Goal: Contribute content: Contribute content

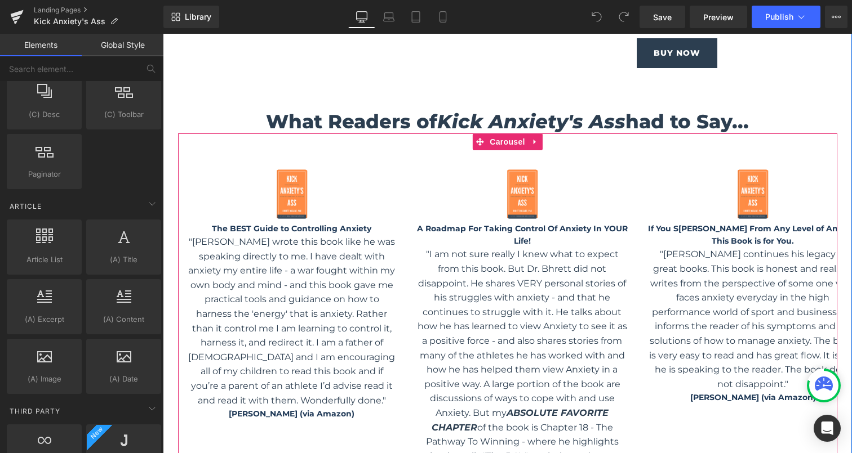
scroll to position [1550, 0]
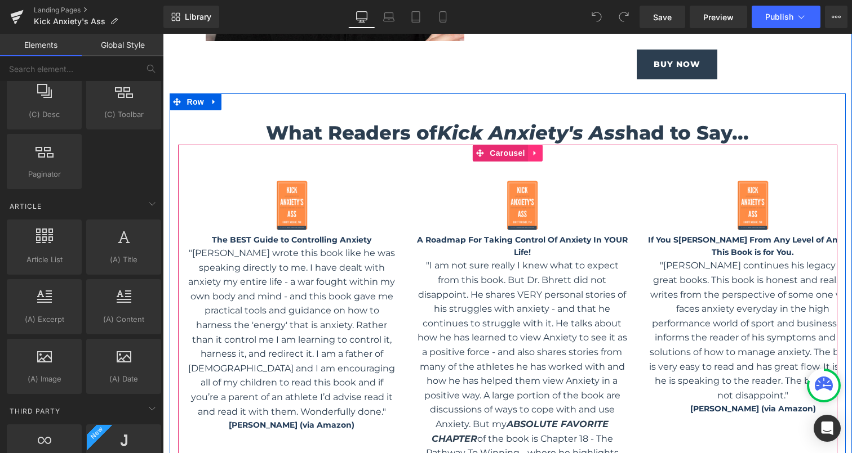
click at [535, 152] on icon at bounding box center [535, 153] width 8 height 8
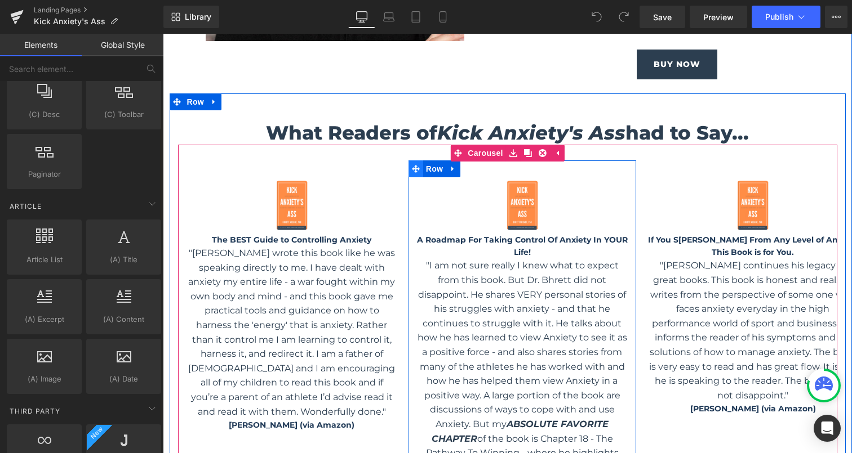
click at [416, 169] on icon at bounding box center [416, 169] width 8 height 8
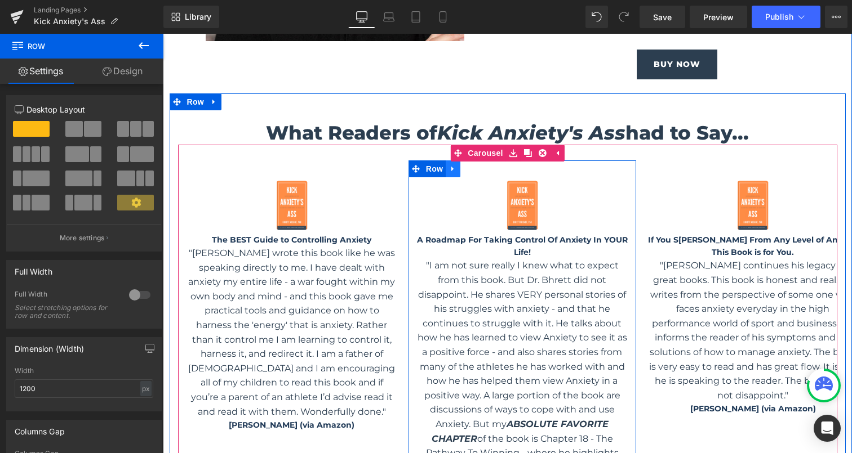
click at [455, 170] on icon at bounding box center [453, 168] width 8 height 8
click at [470, 172] on icon at bounding box center [468, 169] width 8 height 8
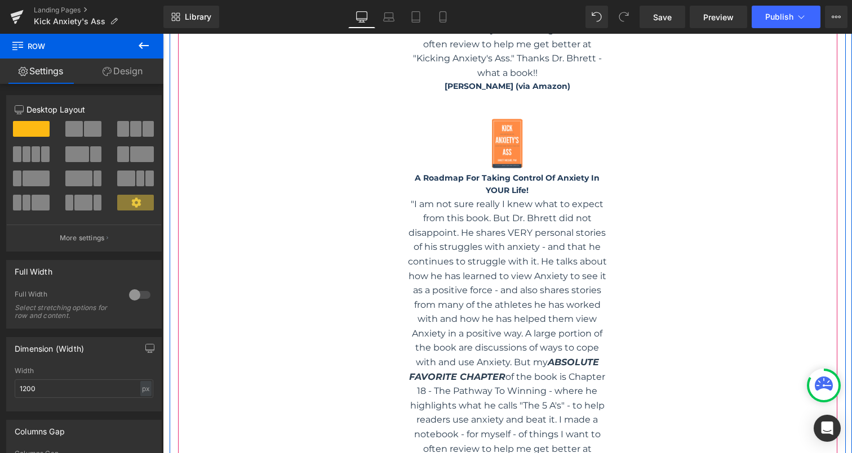
scroll to position [2022, 0]
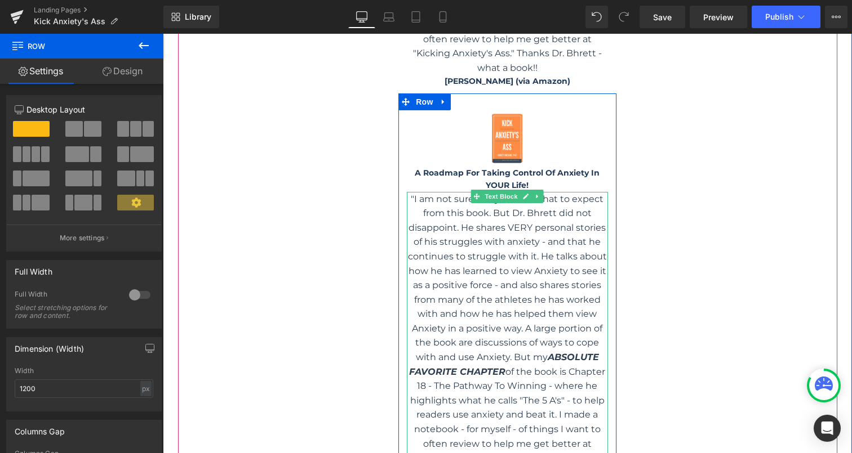
click at [526, 220] on p ""I am not sure really I knew what to expect from this book. But Dr. Bhrett did …" at bounding box center [507, 336] width 201 height 288
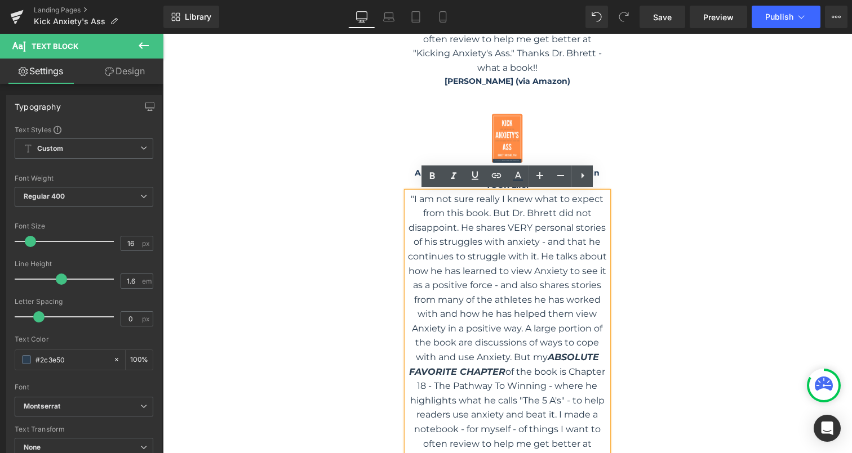
click at [412, 196] on p ""I am not sure really I knew what to expect from this book. But Dr. Bhrett did …" at bounding box center [507, 336] width 201 height 288
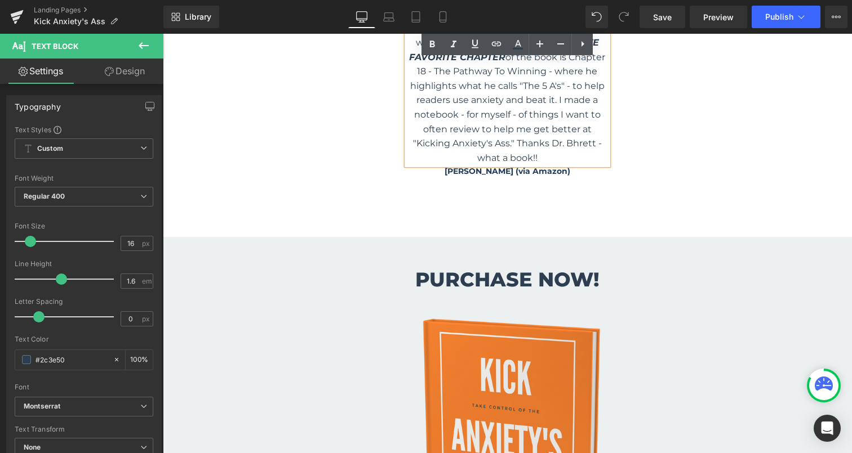
scroll to position [2338, 0]
drag, startPoint x: 412, startPoint y: 196, endPoint x: 575, endPoint y: 153, distance: 168.9
click at [575, 153] on p ""I am not sure really I knew what to expect from this book. But Dr. Bhrett did …" at bounding box center [507, 21] width 201 height 288
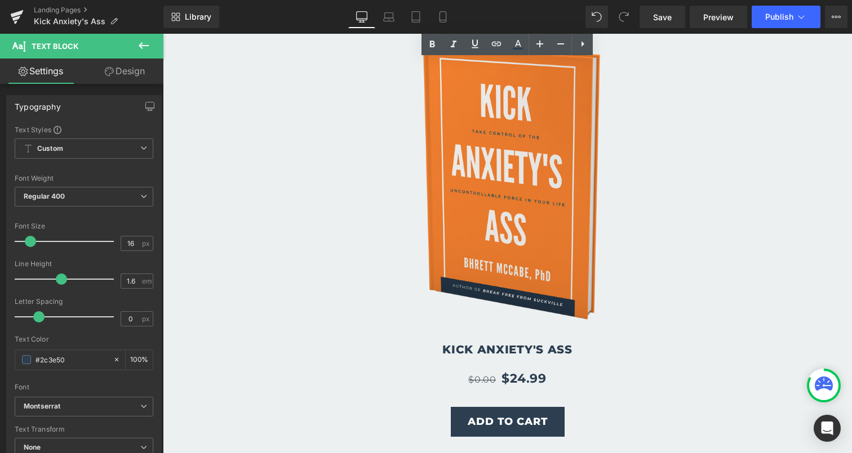
scroll to position [2165, 0]
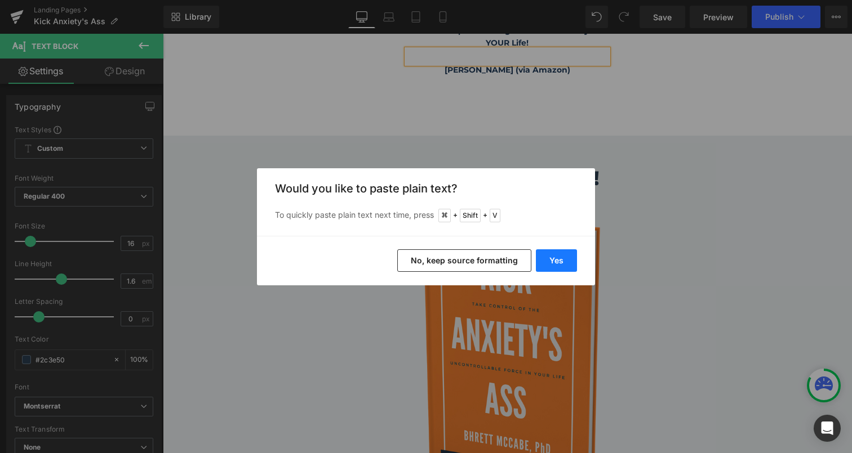
click at [556, 259] on button "Yes" at bounding box center [556, 261] width 41 height 23
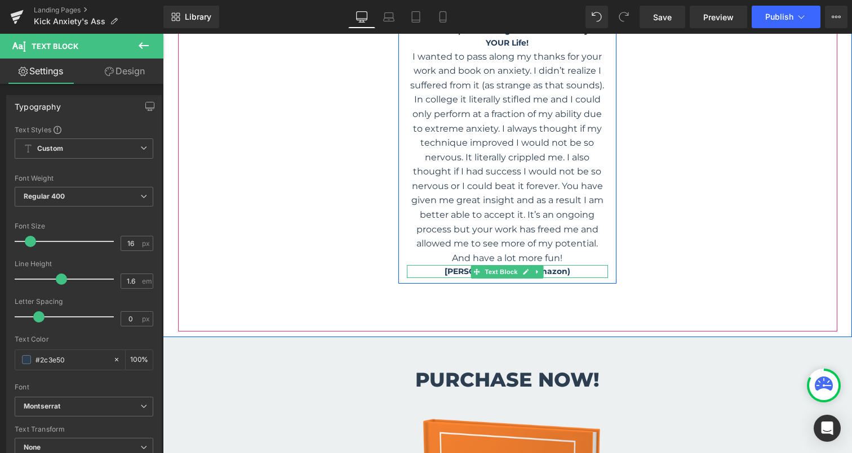
click at [556, 270] on p "[PERSON_NAME] (via Amazon)" at bounding box center [507, 271] width 201 height 12
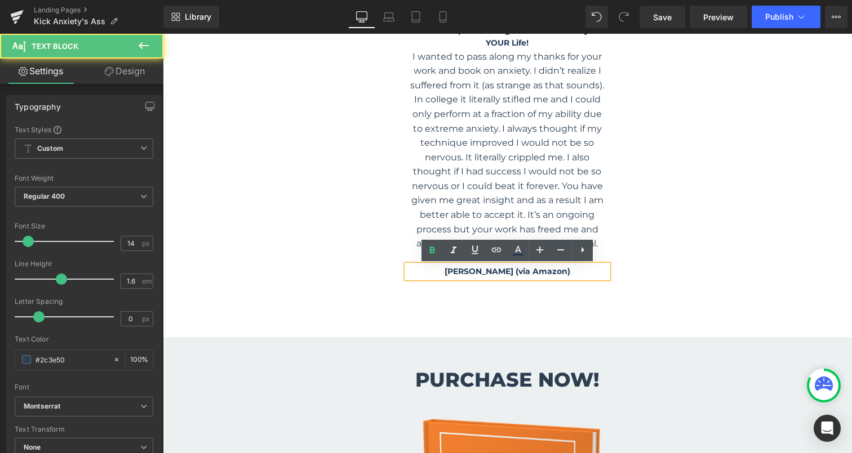
click at [555, 272] on p "[PERSON_NAME] (via Amazon)" at bounding box center [507, 271] width 201 height 12
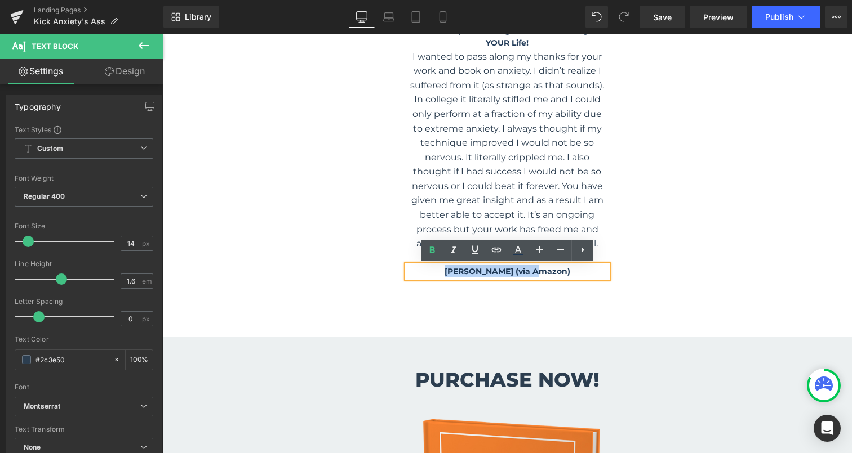
drag, startPoint x: 555, startPoint y: 272, endPoint x: 461, endPoint y: 270, distance: 93.5
click at [462, 270] on p "[PERSON_NAME] (via Amazon)" at bounding box center [507, 271] width 201 height 12
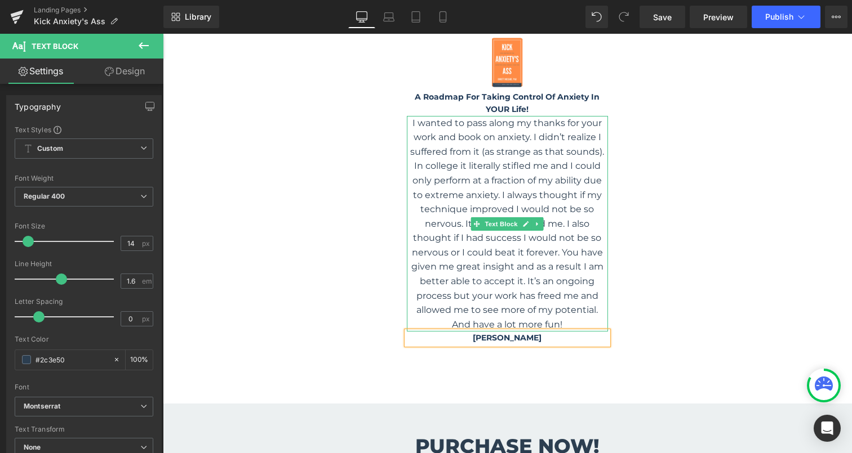
scroll to position [2088, 0]
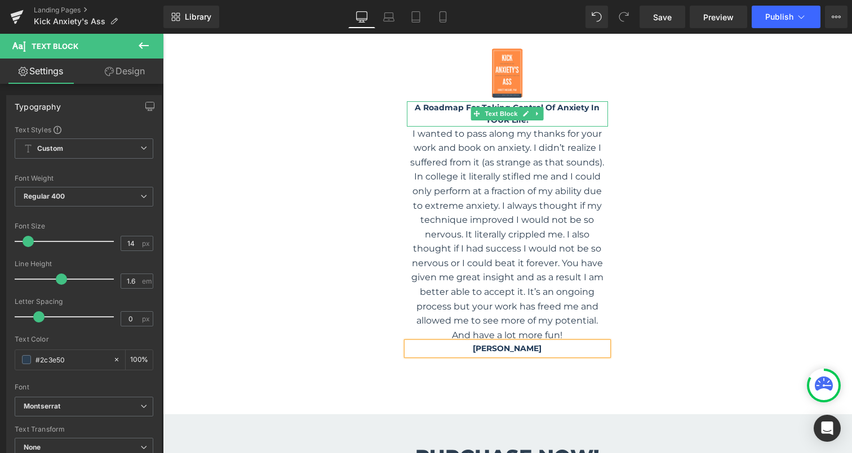
click at [549, 119] on p "A Roadmap For Taking Control Of Anxiety In YOUR Life!" at bounding box center [507, 113] width 201 height 25
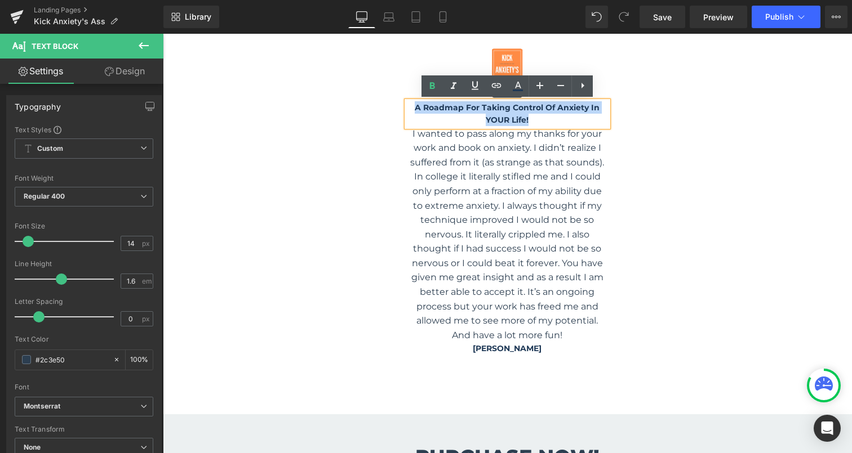
drag, startPoint x: 537, startPoint y: 118, endPoint x: 416, endPoint y: 108, distance: 121.6
click at [416, 108] on p "A Roadmap For Taking Control Of Anxiety In YOUR Life!" at bounding box center [507, 113] width 201 height 25
click at [530, 116] on p "A Roadmap For Taking Control Of Anxiety In YOUR Life!" at bounding box center [507, 113] width 201 height 25
drag, startPoint x: 530, startPoint y: 116, endPoint x: 438, endPoint y: 104, distance: 92.7
click at [439, 104] on p "A Roadmap For Taking Control Of Anxiety In YOUR Life!" at bounding box center [507, 113] width 201 height 25
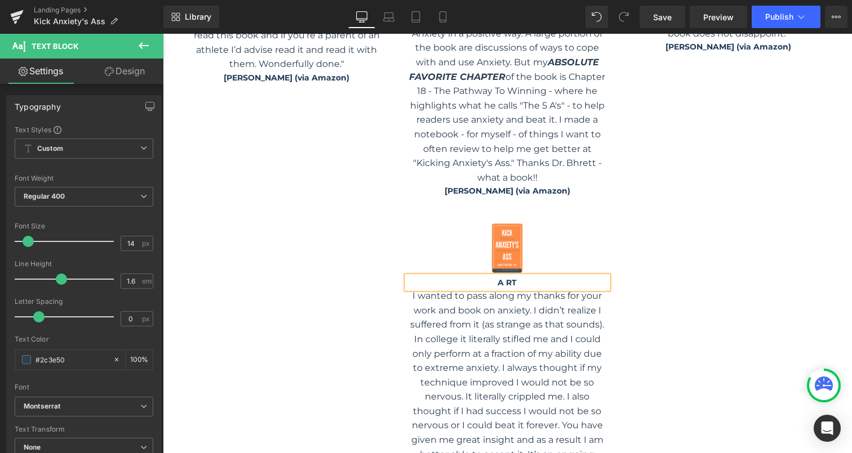
scroll to position [1925, 0]
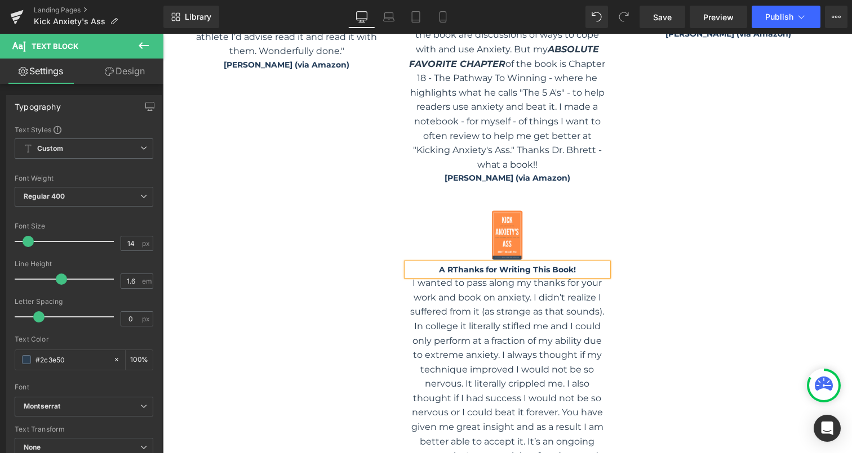
click at [450, 270] on b "A RThanks for Writing This Book!" at bounding box center [507, 270] width 137 height 10
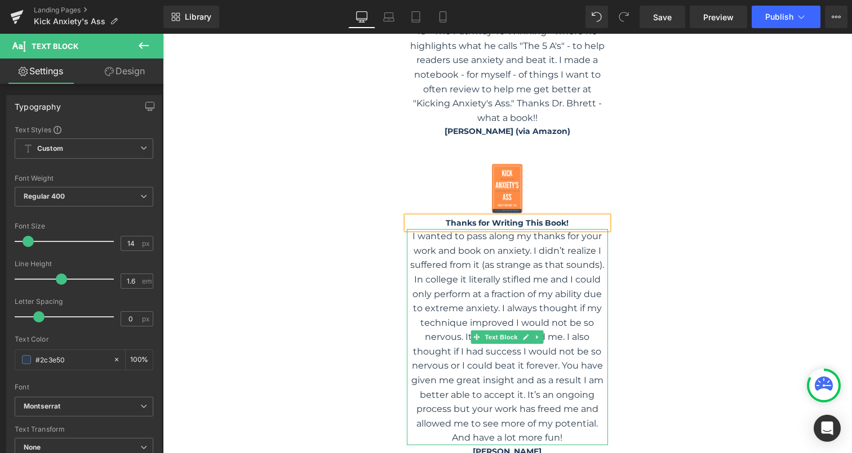
scroll to position [1980, 0]
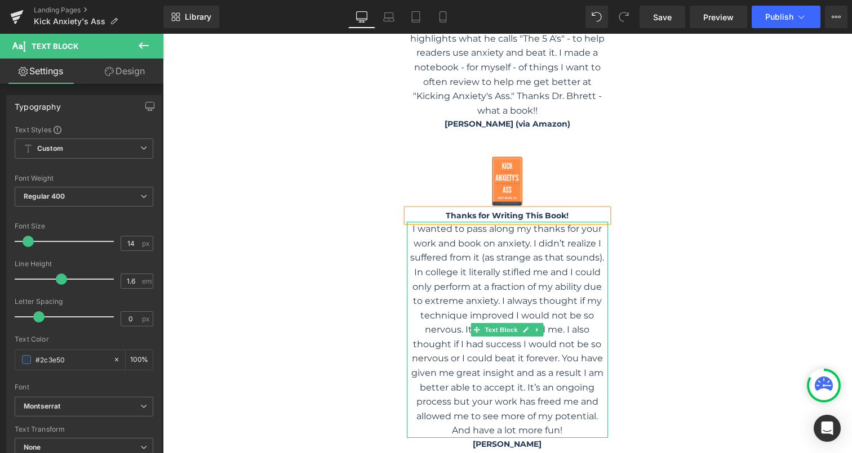
click at [457, 273] on p "I wanted to pass along my thanks for your work and book on anxiety. I didn’t re…" at bounding box center [507, 330] width 201 height 216
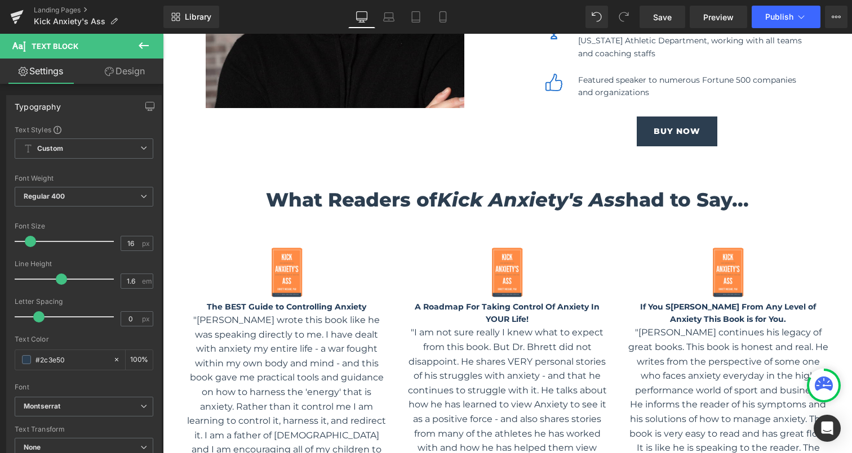
scroll to position [1482, 0]
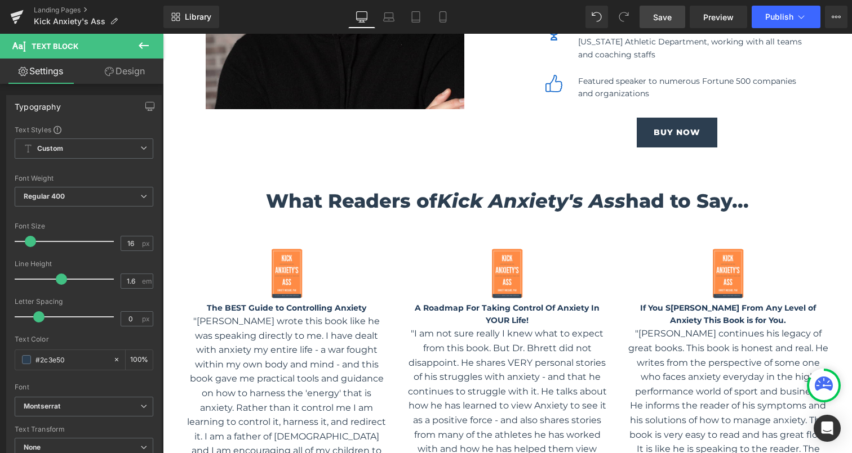
click at [668, 14] on span "Save" at bounding box center [662, 17] width 19 height 12
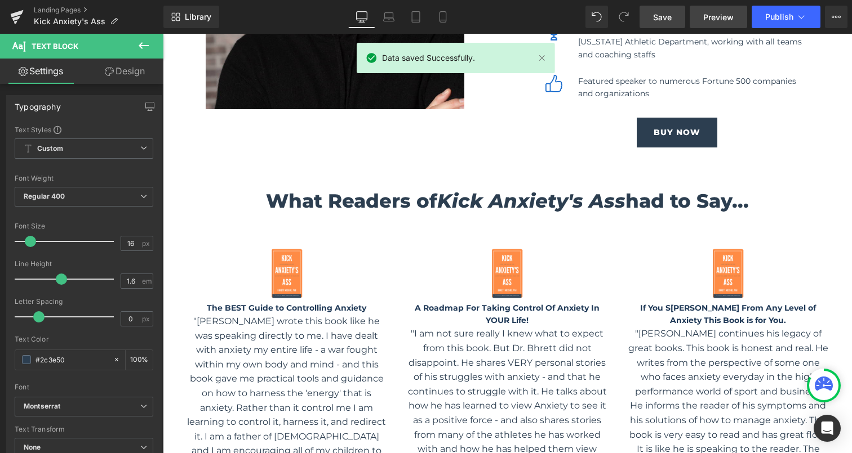
click at [714, 16] on span "Preview" at bounding box center [718, 17] width 30 height 12
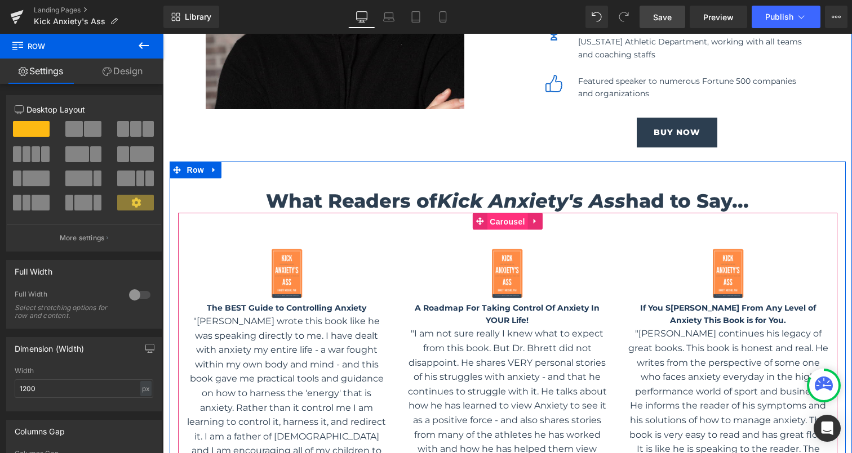
click at [473, 223] on link "Carousel" at bounding box center [499, 221] width 55 height 17
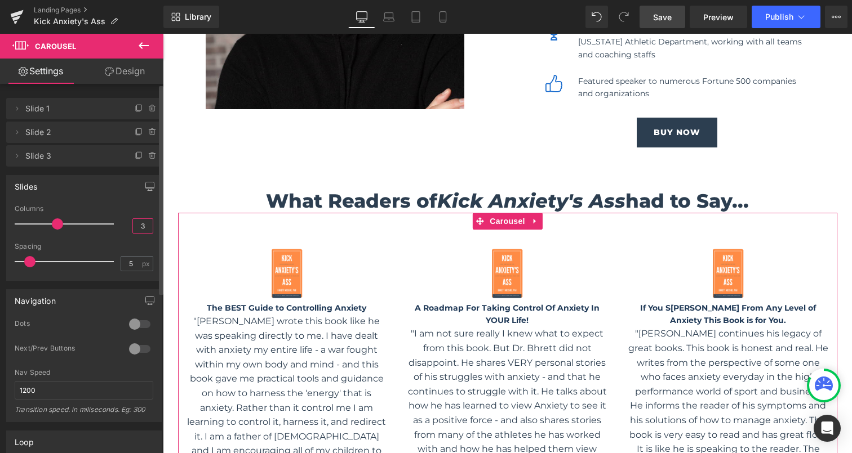
click at [142, 225] on input "3" at bounding box center [143, 226] width 20 height 14
type input "4"
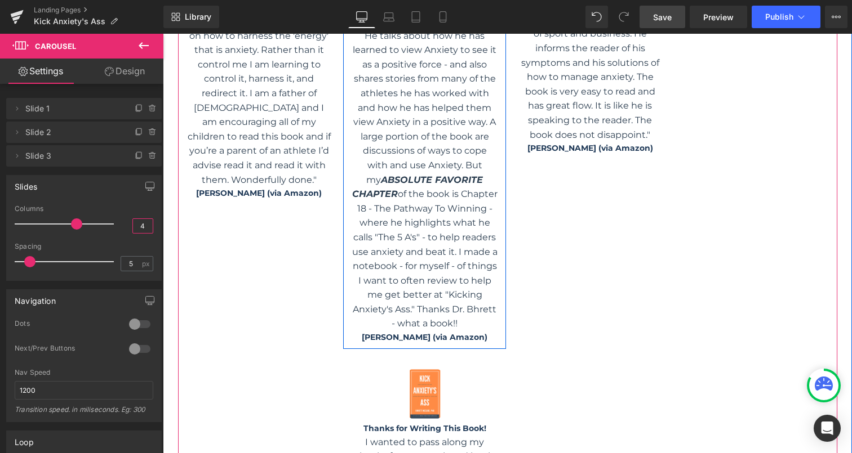
scroll to position [1887, 0]
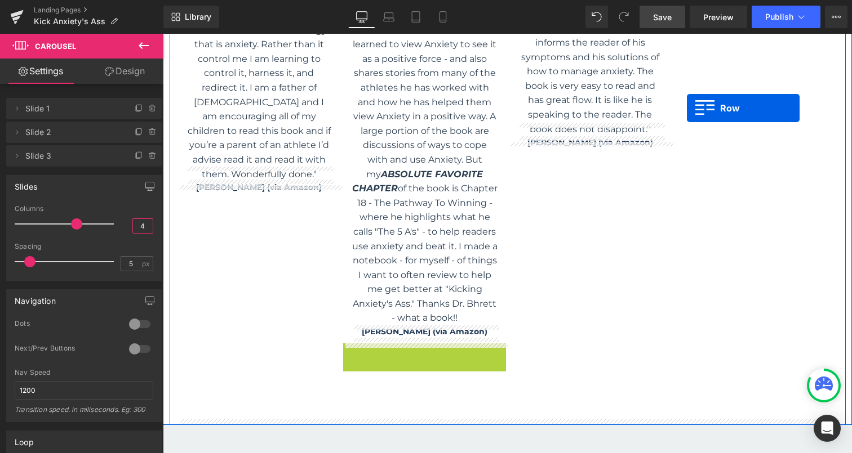
drag, startPoint x: 350, startPoint y: 350, endPoint x: 687, endPoint y: 106, distance: 415.6
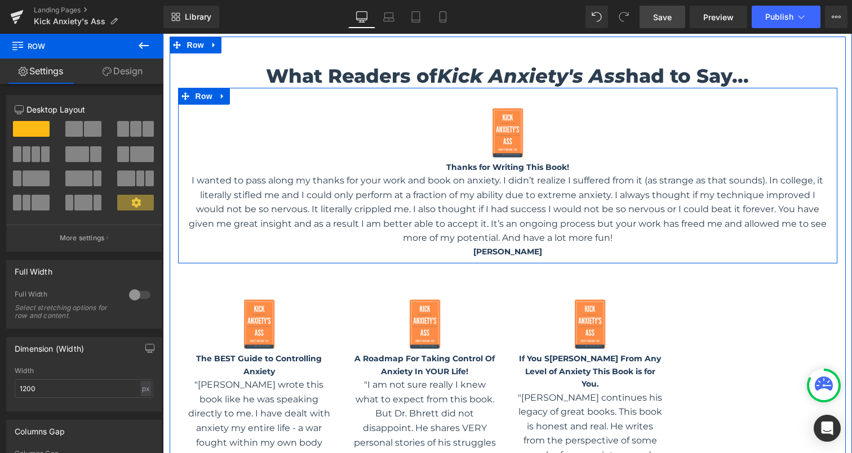
scroll to position [1603, 0]
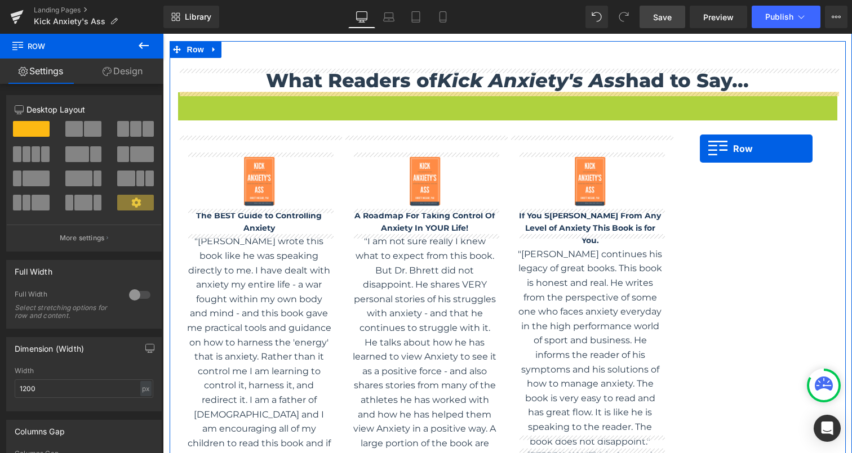
drag, startPoint x: 184, startPoint y: 101, endPoint x: 700, endPoint y: 149, distance: 518.2
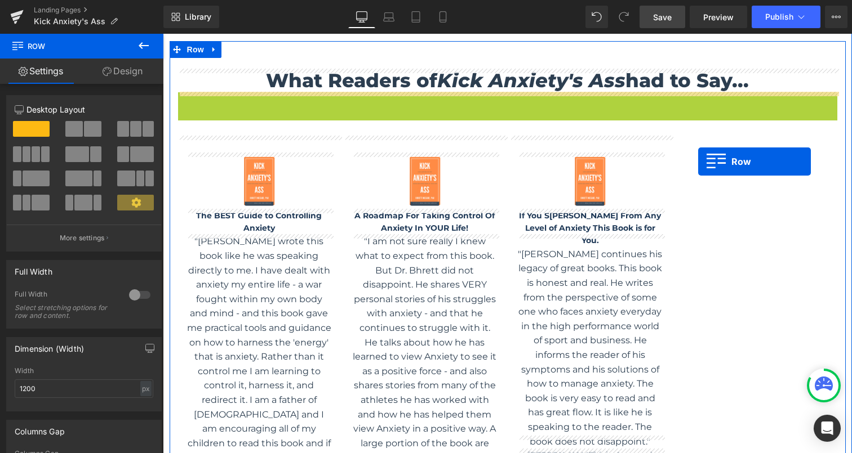
drag, startPoint x: 184, startPoint y: 99, endPoint x: 697, endPoint y: 162, distance: 517.6
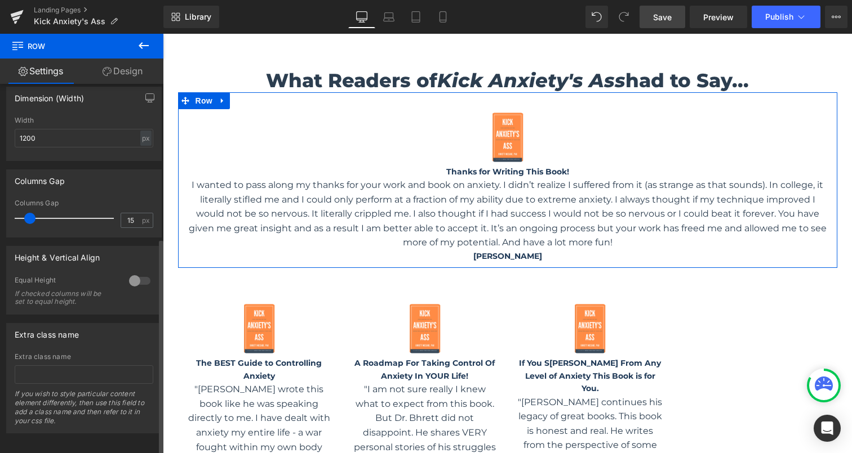
scroll to position [263, 0]
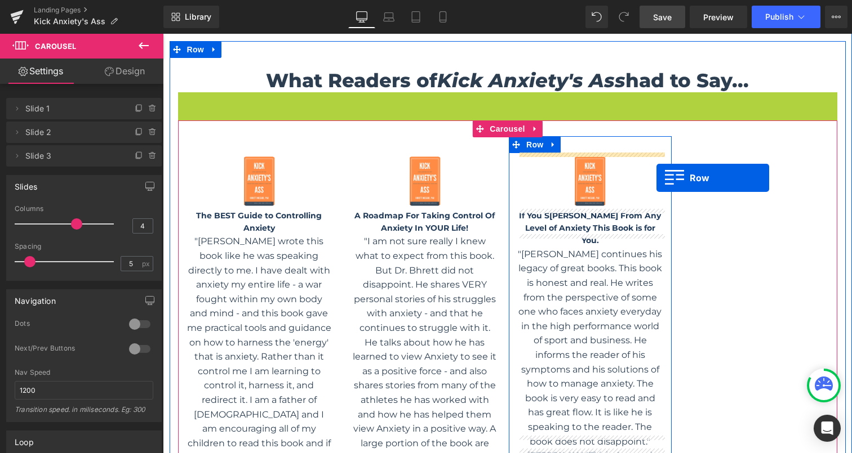
drag, startPoint x: 185, startPoint y: 100, endPoint x: 656, endPoint y: 176, distance: 476.5
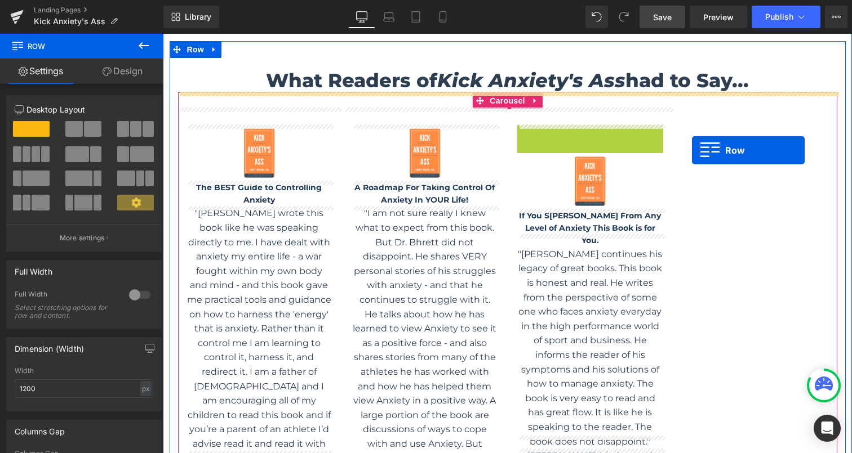
drag, startPoint x: 525, startPoint y: 134, endPoint x: 691, endPoint y: 149, distance: 166.9
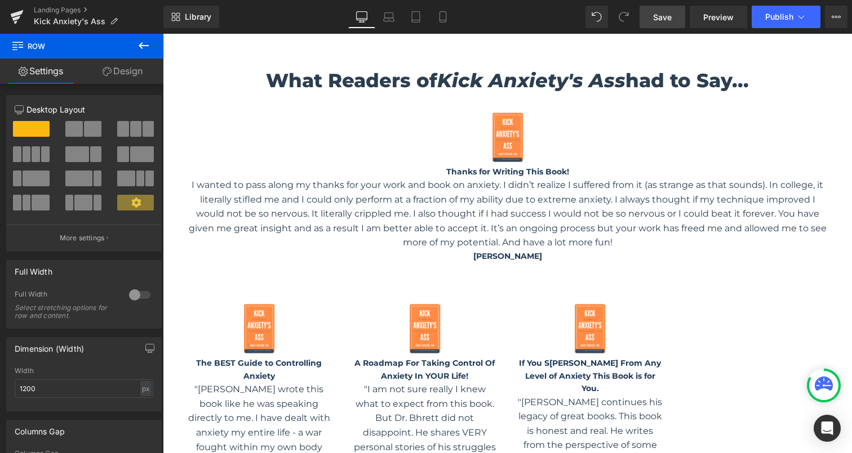
click at [143, 43] on icon at bounding box center [144, 46] width 14 height 14
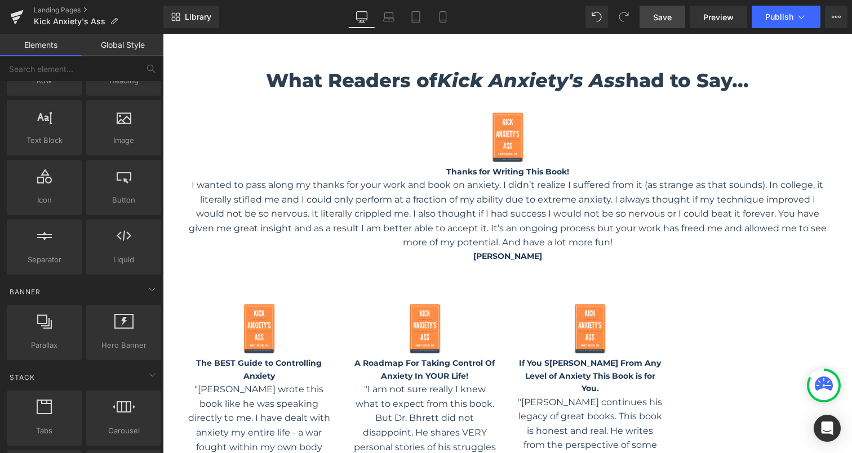
scroll to position [0, 0]
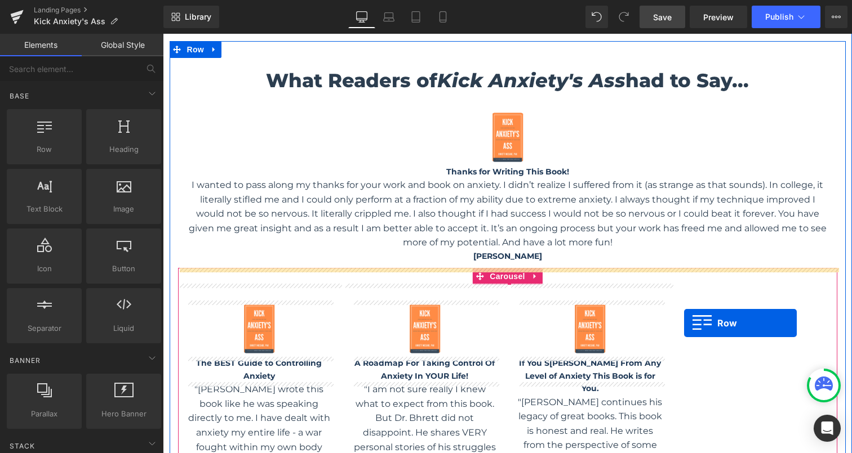
drag, startPoint x: 206, startPoint y: 174, endPoint x: 683, endPoint y: 322, distance: 500.0
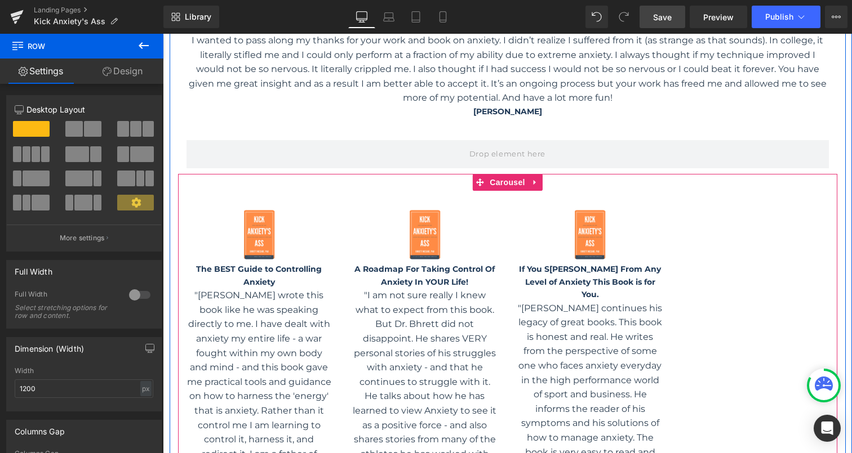
scroll to position [1736, 0]
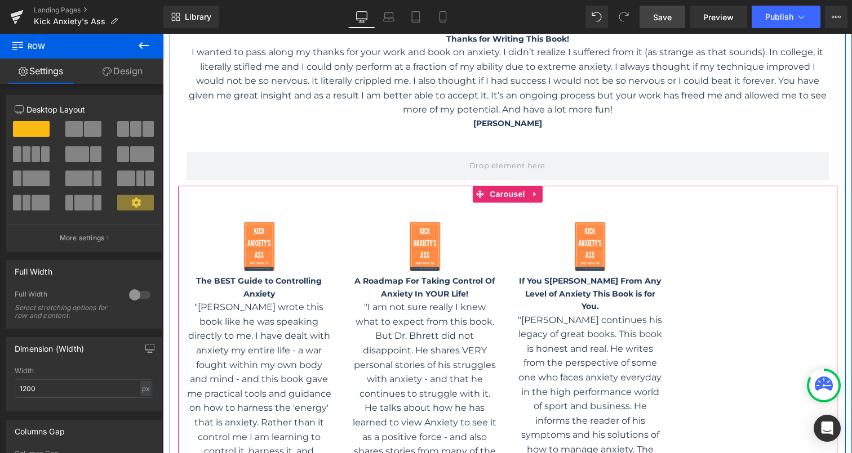
click at [710, 245] on div "Image The BEST Guide to Controlling Anxiety Text Block "[PERSON_NAME] wrote thi…" at bounding box center [507, 462] width 659 height 521
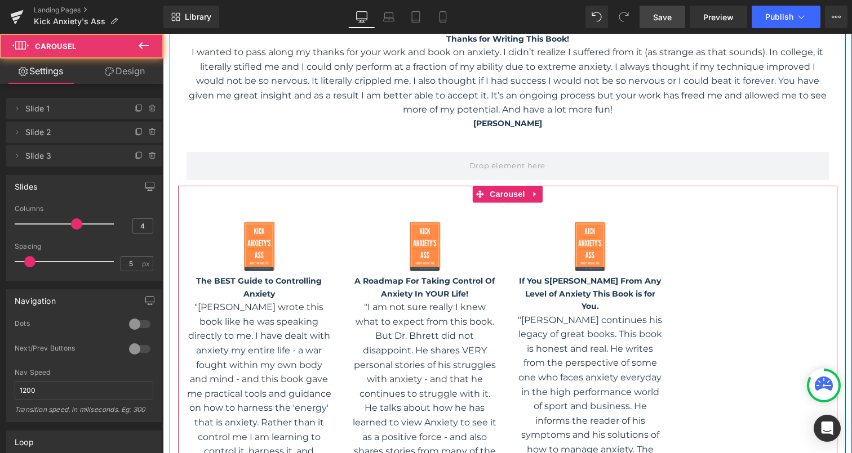
click at [721, 238] on div "Image The BEST Guide to Controlling Anxiety Text Block "[PERSON_NAME] wrote thi…" at bounding box center [507, 462] width 659 height 521
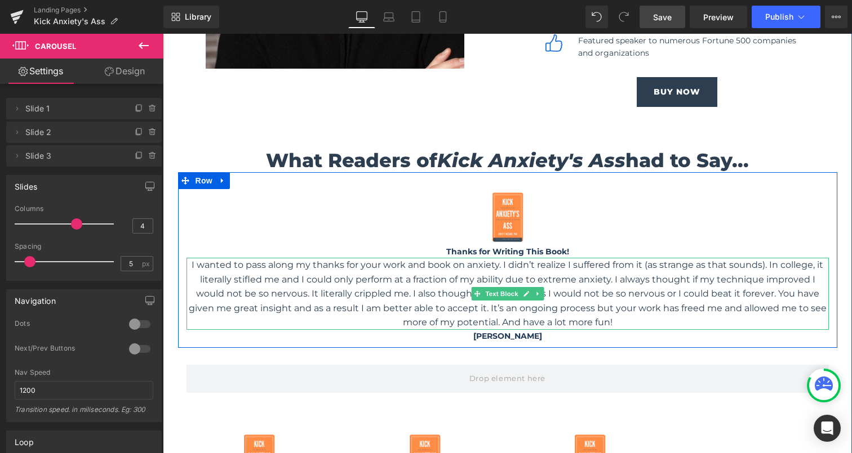
scroll to position [1489, 0]
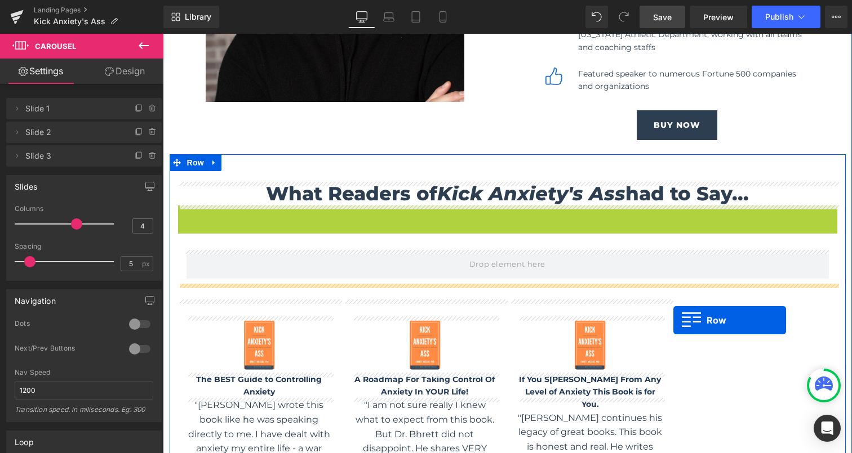
drag, startPoint x: 184, startPoint y: 212, endPoint x: 673, endPoint y: 321, distance: 500.8
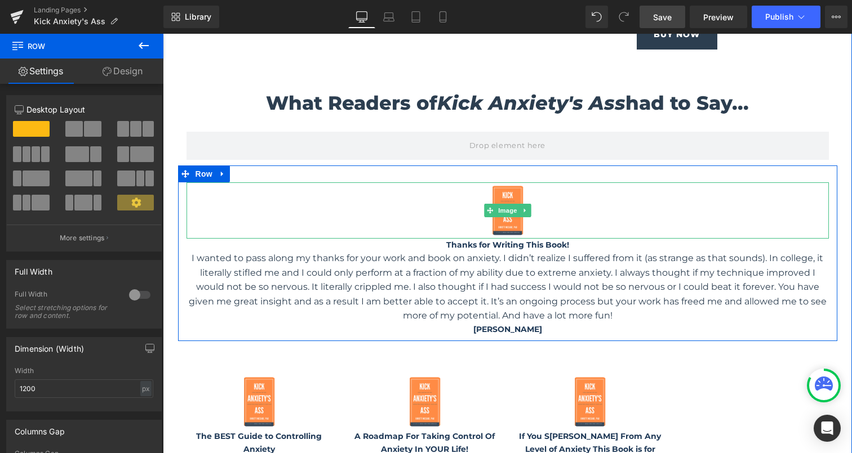
scroll to position [1585, 0]
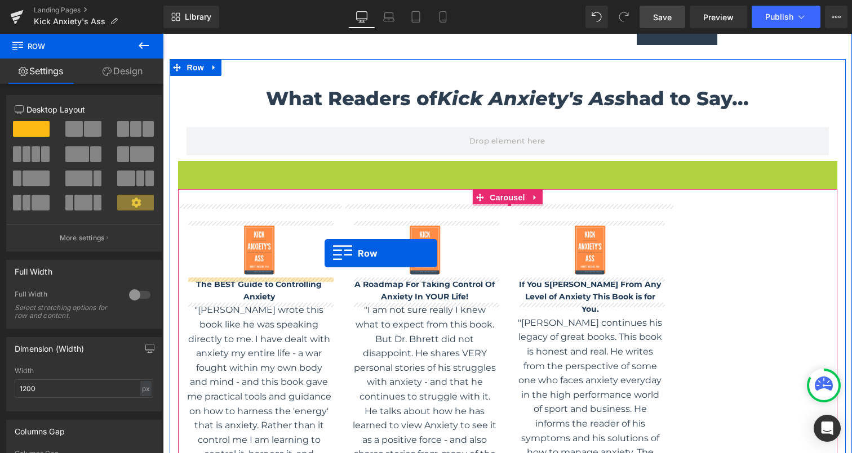
drag, startPoint x: 183, startPoint y: 168, endPoint x: 323, endPoint y: 253, distance: 163.8
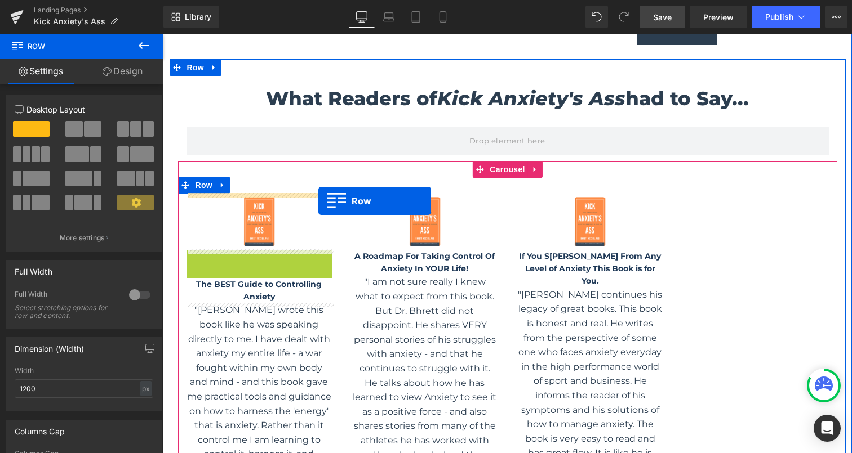
drag, startPoint x: 194, startPoint y: 257, endPoint x: 318, endPoint y: 199, distance: 136.8
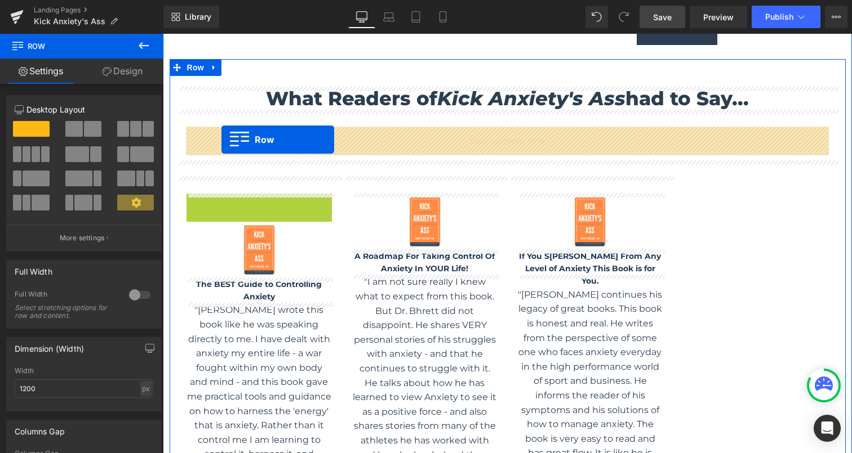
drag, startPoint x: 192, startPoint y: 202, endPoint x: 221, endPoint y: 140, distance: 69.1
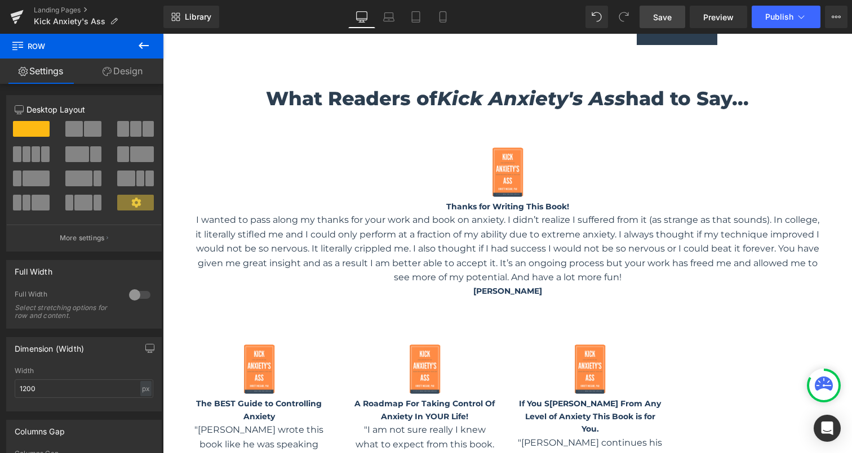
click at [144, 48] on icon at bounding box center [144, 46] width 14 height 14
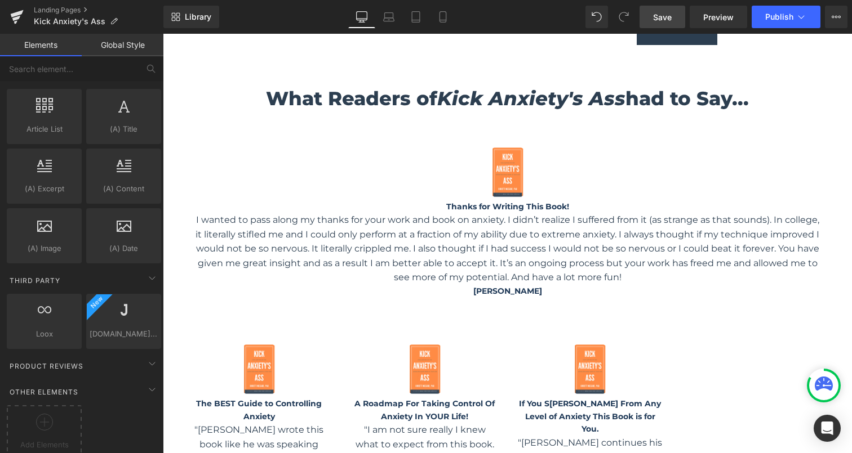
scroll to position [2173, 0]
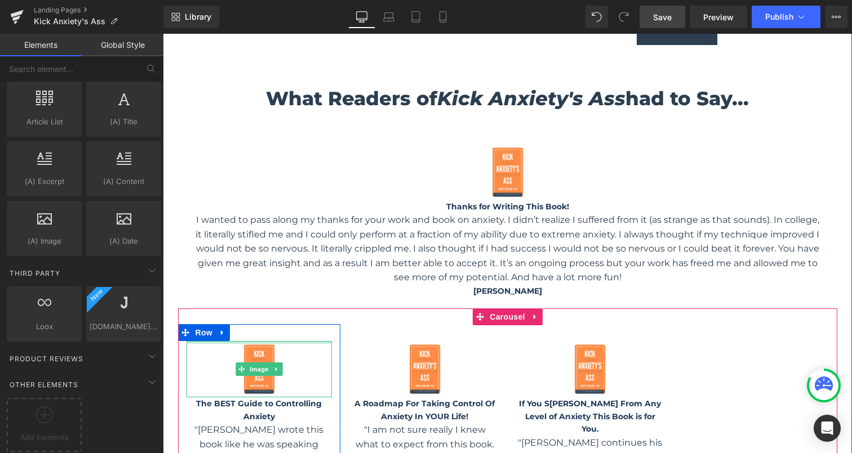
click at [324, 341] on div at bounding box center [259, 342] width 146 height 3
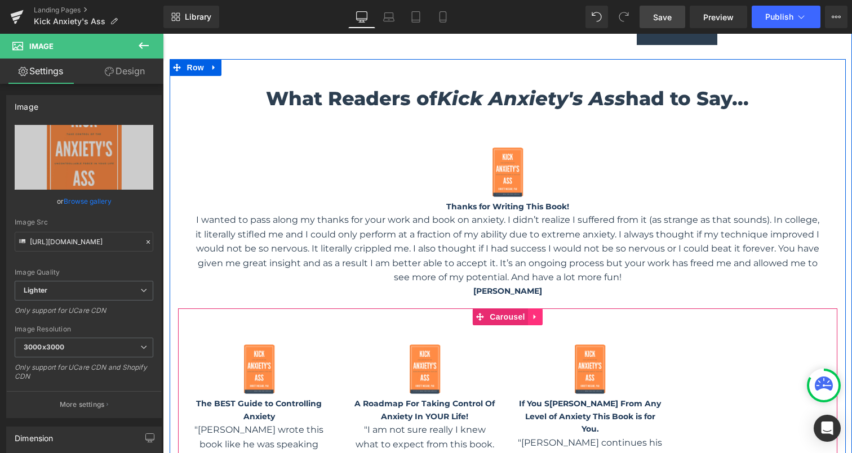
click at [533, 317] on icon at bounding box center [534, 317] width 2 height 5
click at [473, 318] on link "Carousel" at bounding box center [477, 317] width 55 height 17
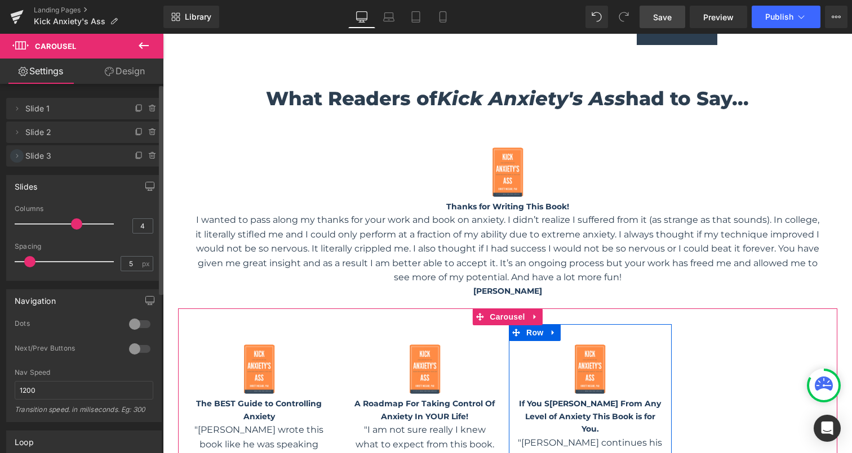
click at [19, 157] on icon at bounding box center [16, 156] width 9 height 9
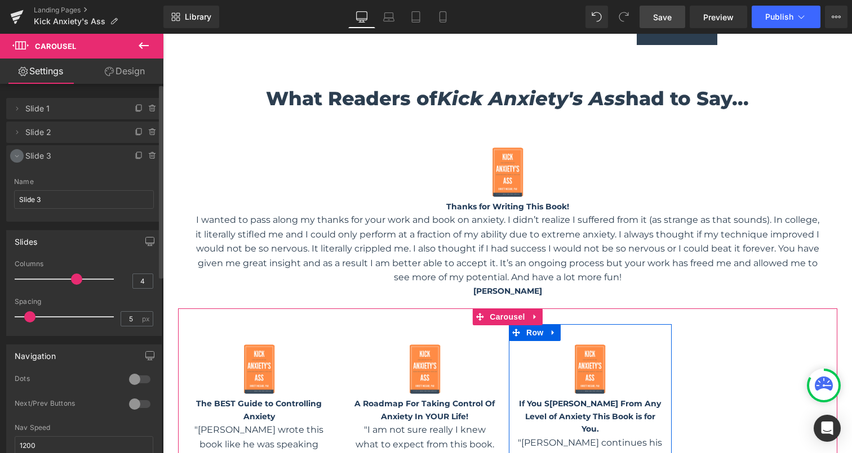
click at [19, 157] on icon at bounding box center [16, 156] width 9 height 9
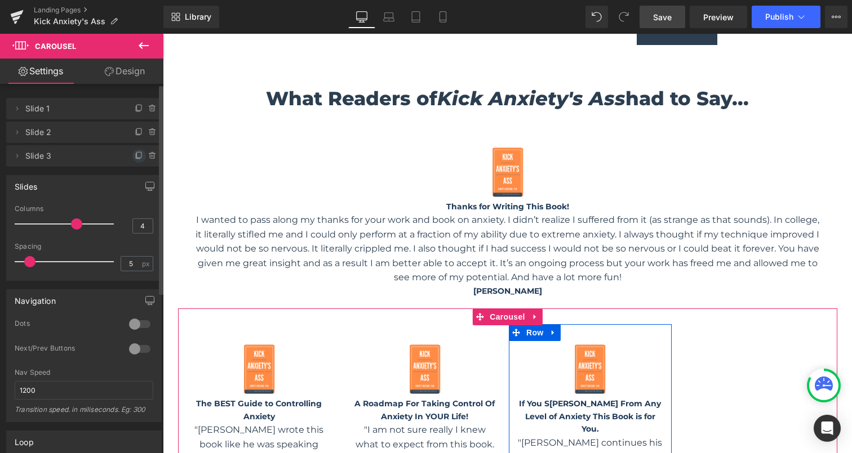
click at [135, 157] on icon at bounding box center [139, 156] width 9 height 9
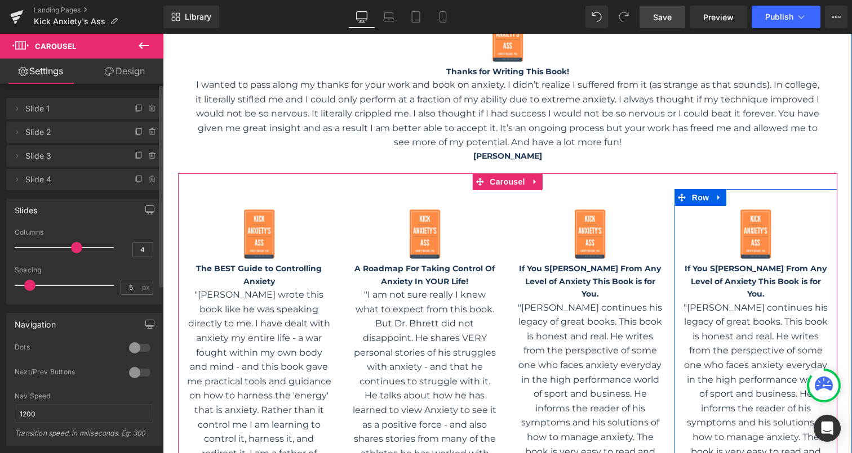
scroll to position [1727, 0]
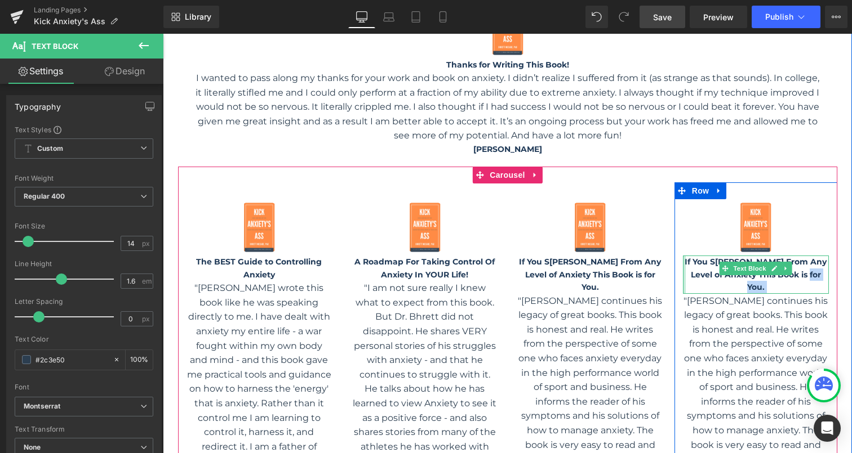
drag, startPoint x: 813, startPoint y: 275, endPoint x: 685, endPoint y: 261, distance: 129.2
click at [685, 261] on div "If You S [PERSON_NAME] From Any Level of Anxiety This Book is for You. Text Blo…" at bounding box center [756, 275] width 146 height 38
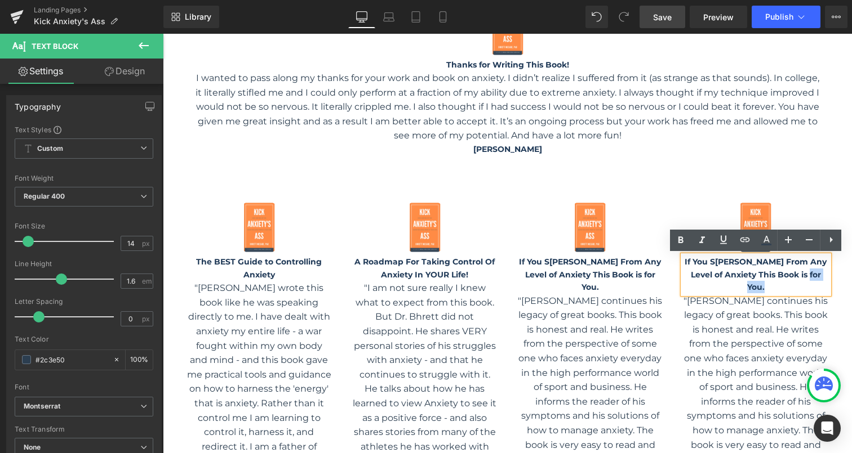
click at [816, 274] on p "If You S [PERSON_NAME] From Any Level of Anxiety This Book is for You." at bounding box center [756, 275] width 146 height 38
drag, startPoint x: 816, startPoint y: 274, endPoint x: 692, endPoint y: 260, distance: 124.7
click at [692, 260] on p "If You S [PERSON_NAME] From Any Level of Anxiety This Book is for You." at bounding box center [756, 275] width 146 height 38
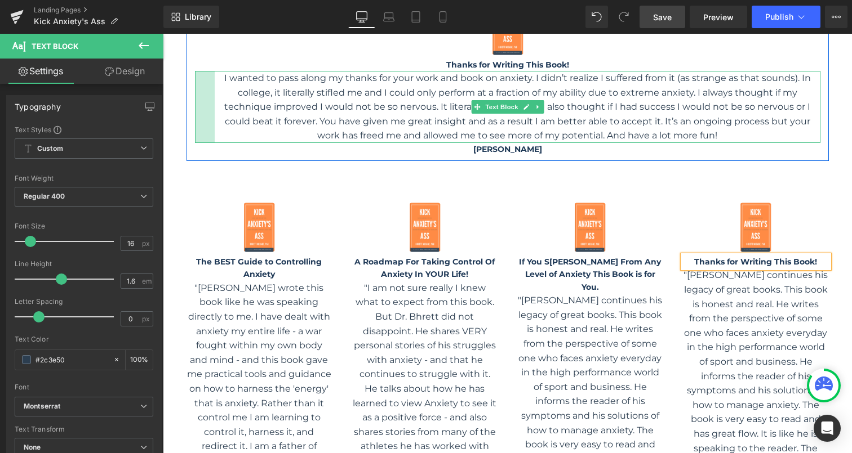
drag, startPoint x: 197, startPoint y: 78, endPoint x: 224, endPoint y: 79, distance: 27.7
click at [217, 78] on div "I wanted to pass along my thanks for your work and book on anxiety. I didn’t re…" at bounding box center [507, 107] width 625 height 72
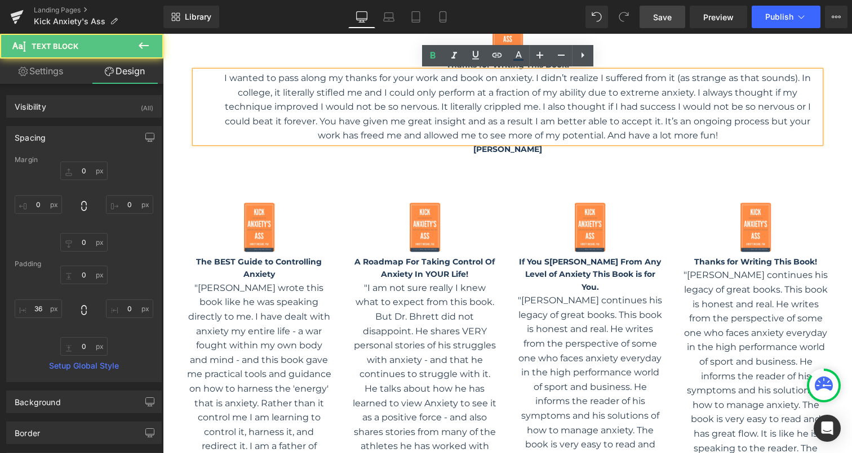
click at [223, 77] on p "I wanted to pass along my thanks for your work and book on anxiety. I didn’t re…" at bounding box center [517, 107] width 605 height 72
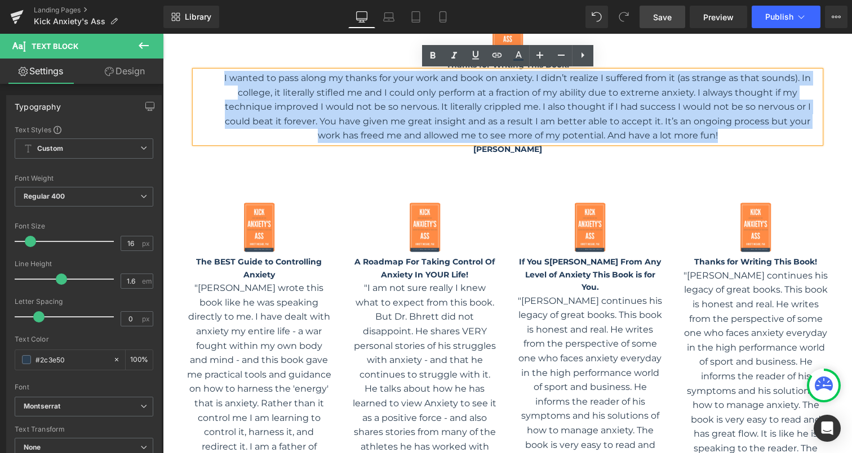
drag, startPoint x: 223, startPoint y: 77, endPoint x: 748, endPoint y: 135, distance: 528.2
click at [748, 135] on p "I wanted to pass along my thanks for your work and book on anxiety. I didn’t re…" at bounding box center [517, 107] width 605 height 72
copy p "I wanted to pass along my thanks for your work and book on anxiety. I didn’t re…"
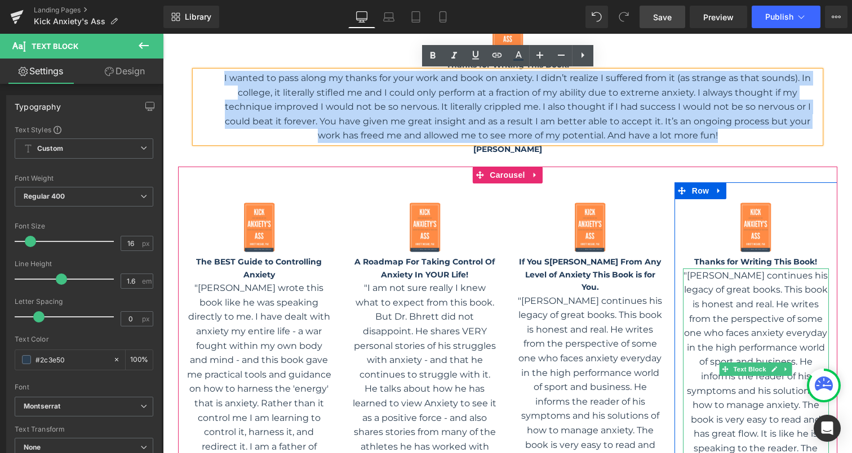
click at [804, 352] on p ""[PERSON_NAME] continues his legacy of great books. This book is honest and rea…" at bounding box center [756, 370] width 146 height 202
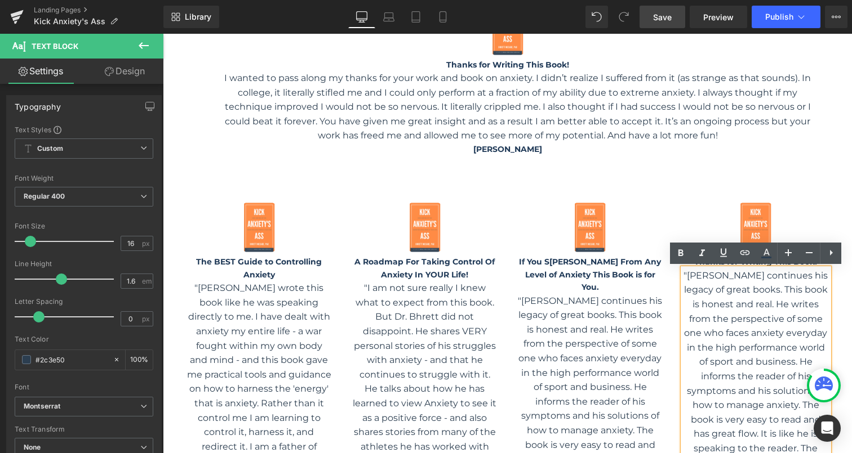
click at [696, 275] on p ""[PERSON_NAME] continues his legacy of great books. This book is honest and rea…" at bounding box center [756, 370] width 146 height 202
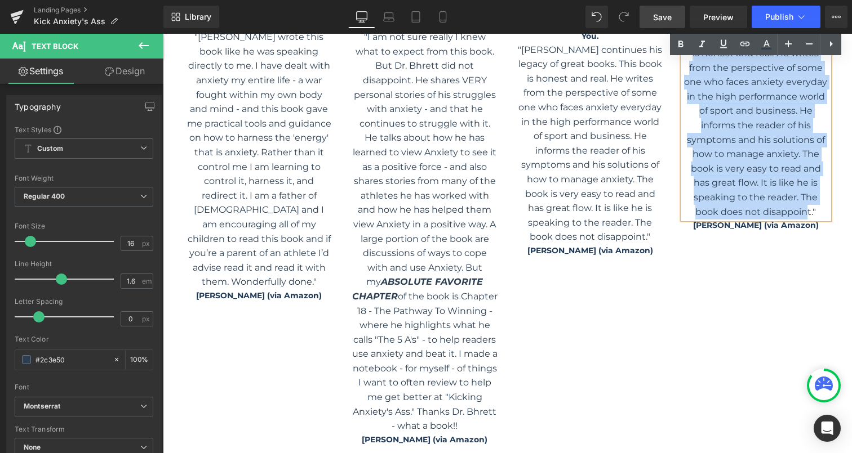
scroll to position [2145, 0]
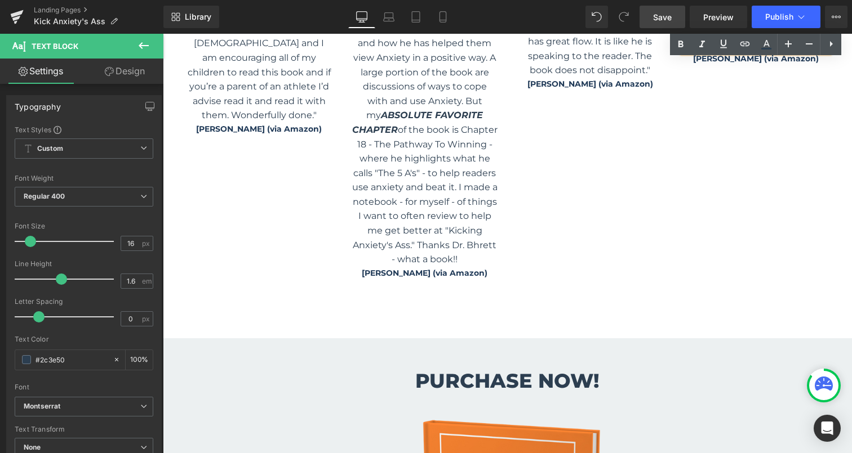
drag, startPoint x: 696, startPoint y: 275, endPoint x: 779, endPoint y: 120, distance: 175.7
click at [779, 120] on div "Image The BEST Guide to Controlling Anxiety Text Block "[PERSON_NAME] wrote thi…" at bounding box center [509, 25] width 662 height 521
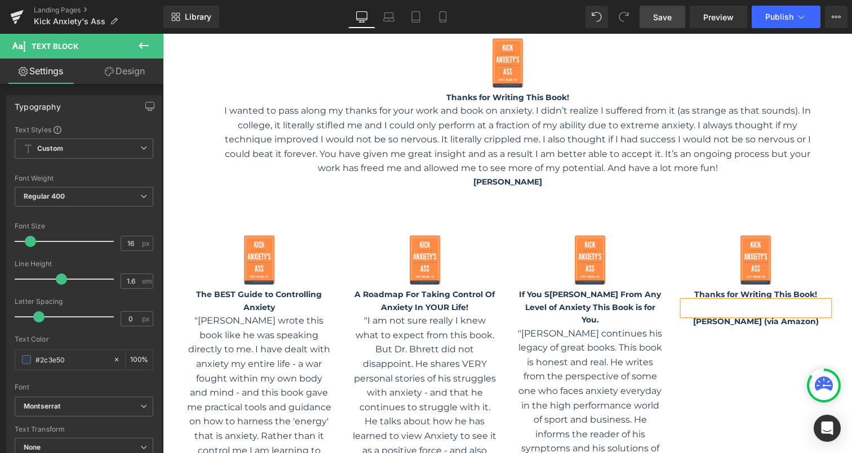
scroll to position [1695, 0]
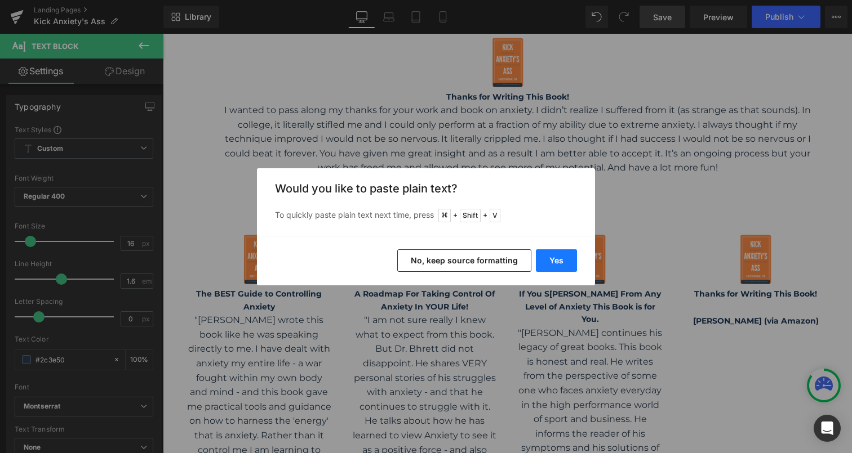
click at [552, 263] on button "Yes" at bounding box center [556, 261] width 41 height 23
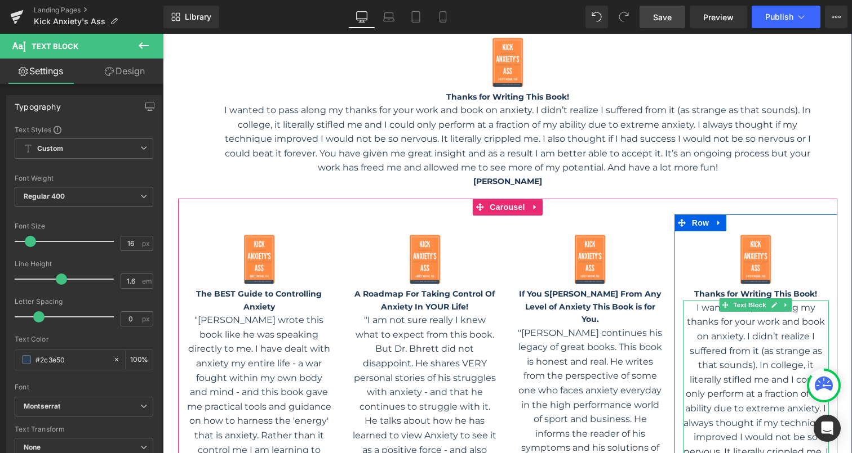
click at [696, 308] on p "I wanted to pass along my thanks for your work and book on anxiety. I didn’t re…" at bounding box center [756, 452] width 146 height 303
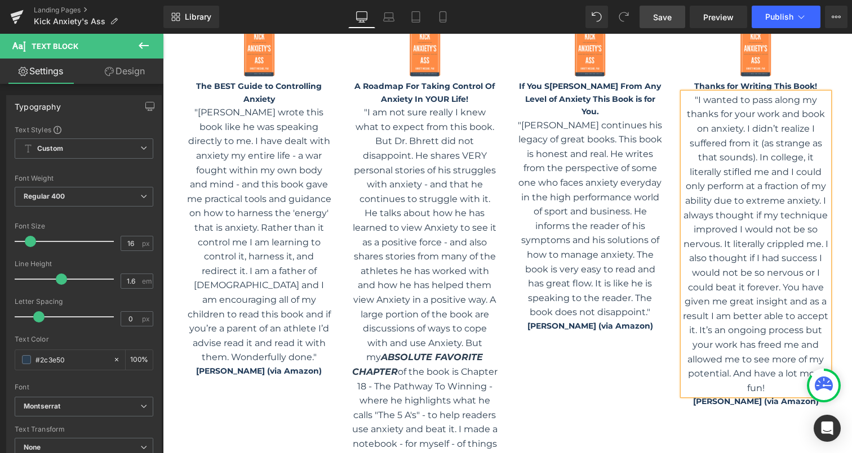
scroll to position [1910, 0]
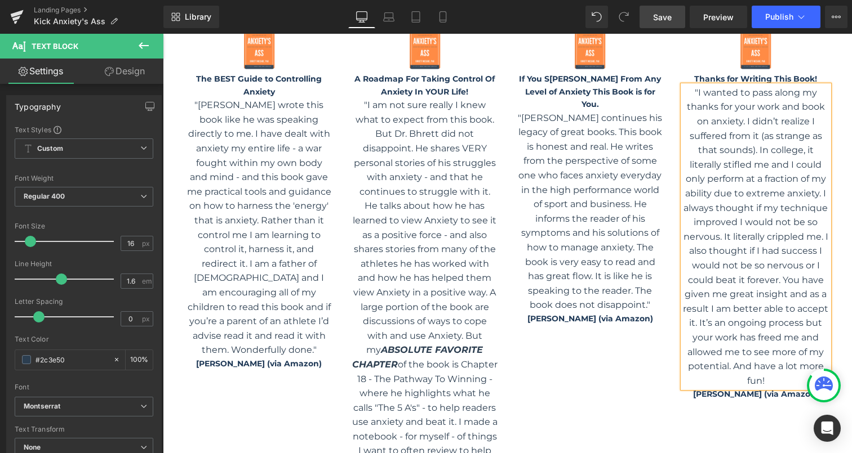
click at [769, 379] on p ""I wanted to pass along my thanks for your work and book on anxiety. I didn’t r…" at bounding box center [756, 237] width 146 height 303
click at [753, 397] on span "Text Block" at bounding box center [749, 395] width 37 height 14
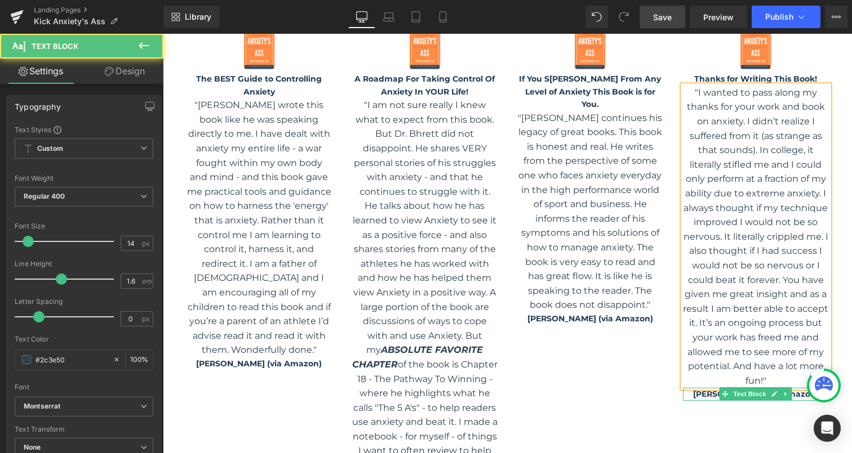
click at [706, 397] on b "[PERSON_NAME] (via Amazon)" at bounding box center [756, 394] width 126 height 10
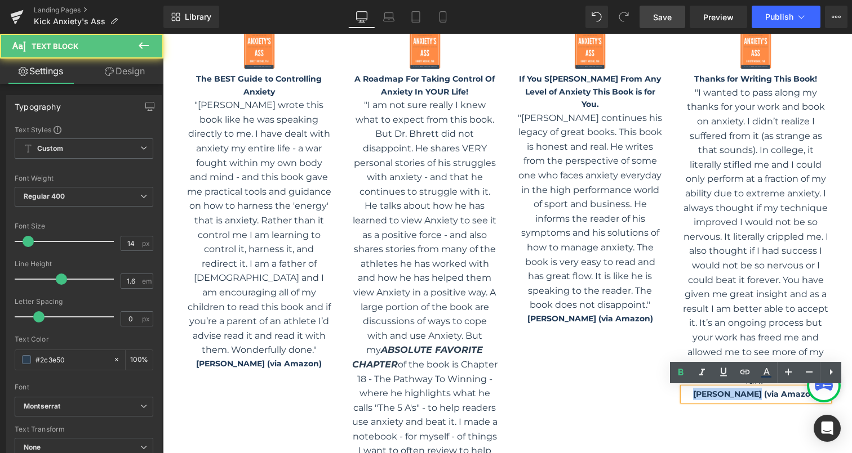
drag, startPoint x: 759, startPoint y: 394, endPoint x: 699, endPoint y: 393, distance: 59.7
click at [699, 394] on b "[PERSON_NAME] (via Amazon)" at bounding box center [756, 394] width 126 height 10
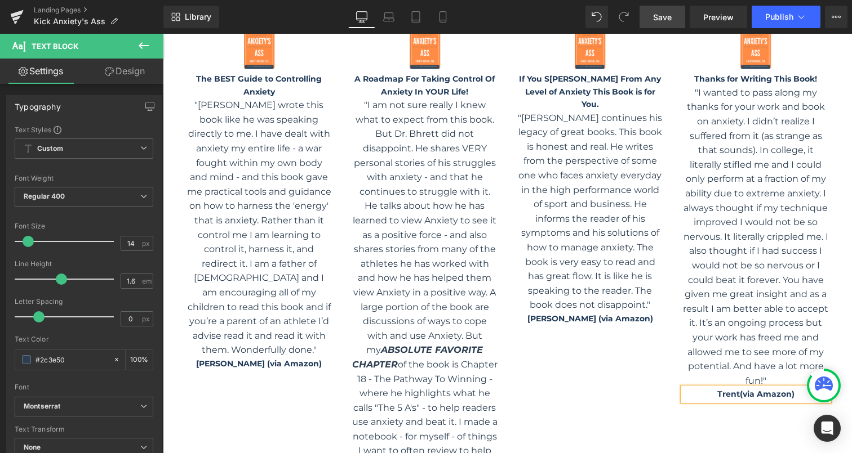
click at [796, 394] on p "Trent(via Amazon)" at bounding box center [756, 394] width 146 height 12
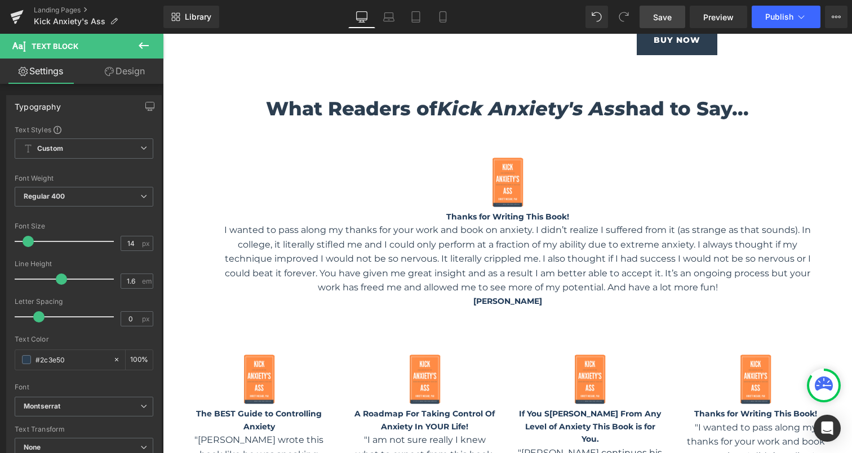
scroll to position [1557, 0]
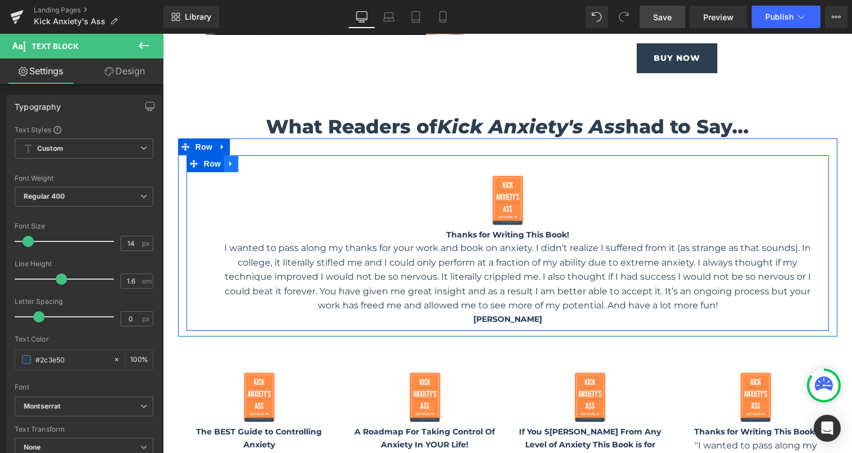
click at [232, 166] on icon at bounding box center [231, 163] width 8 height 8
click at [263, 162] on icon at bounding box center [260, 164] width 8 height 8
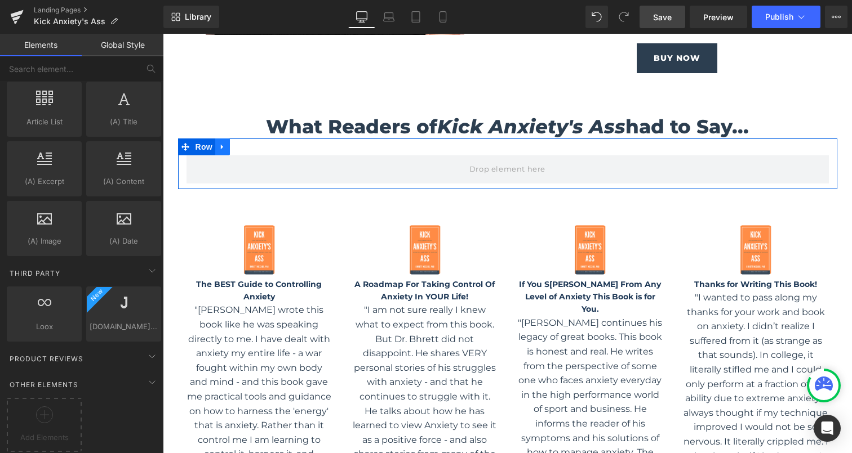
click at [221, 144] on icon at bounding box center [223, 147] width 8 height 8
click at [254, 149] on icon at bounding box center [252, 147] width 8 height 8
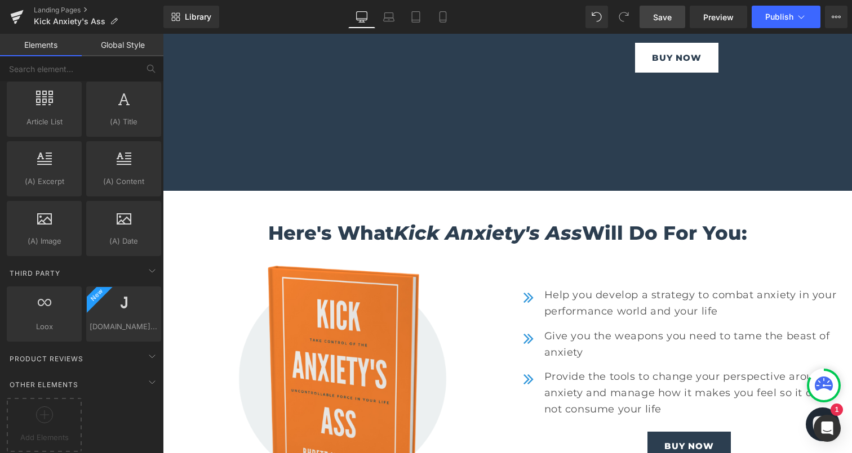
scroll to position [755, 0]
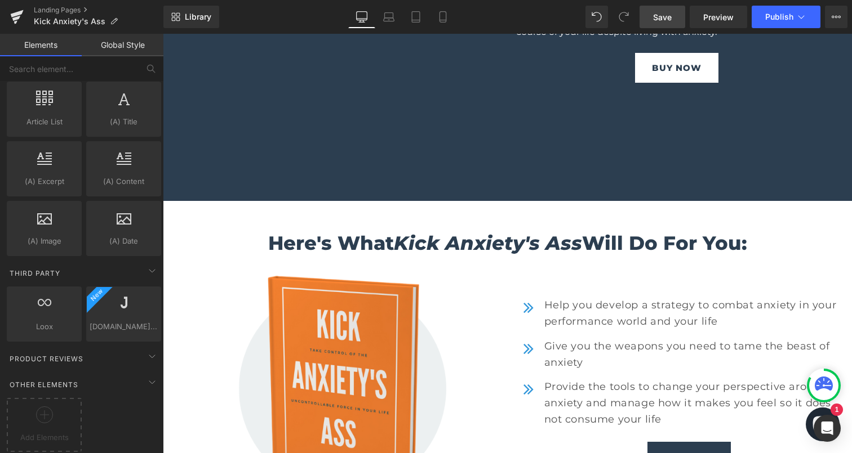
click at [669, 20] on span "Save" at bounding box center [662, 17] width 19 height 12
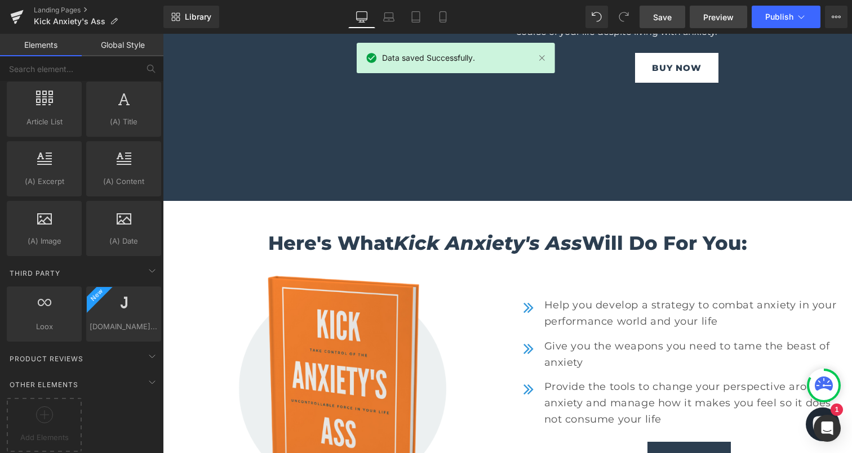
click at [714, 19] on span "Preview" at bounding box center [718, 17] width 30 height 12
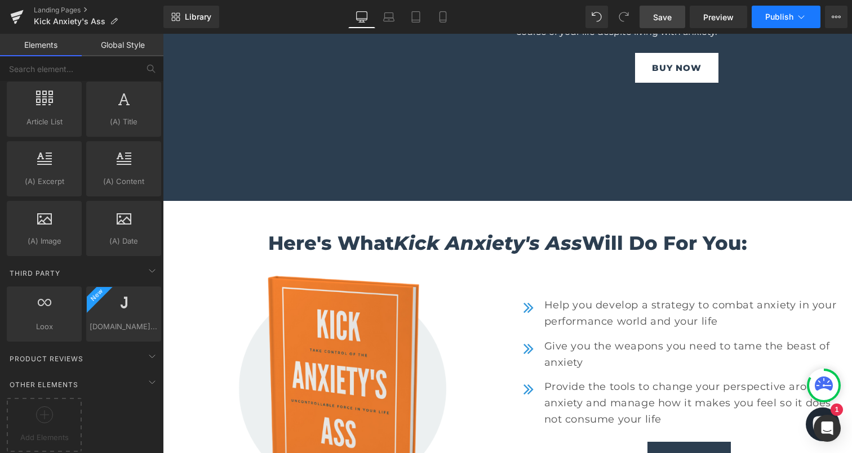
click at [784, 25] on button "Publish" at bounding box center [785, 17] width 69 height 23
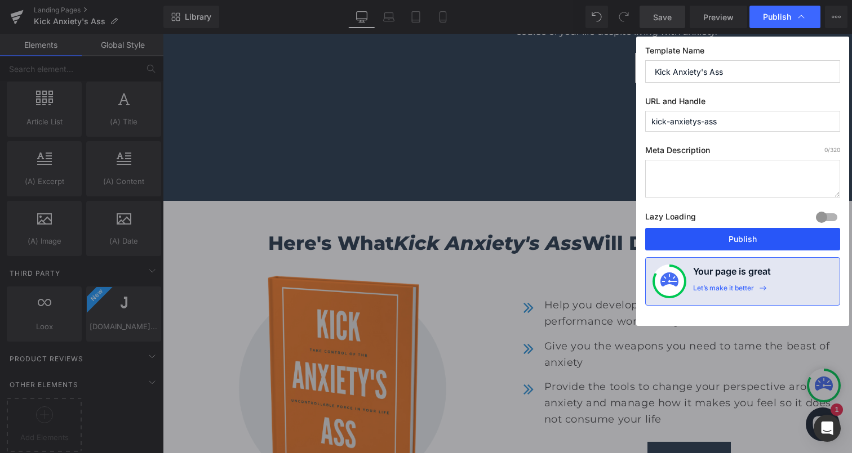
click at [699, 245] on button "Publish" at bounding box center [742, 239] width 195 height 23
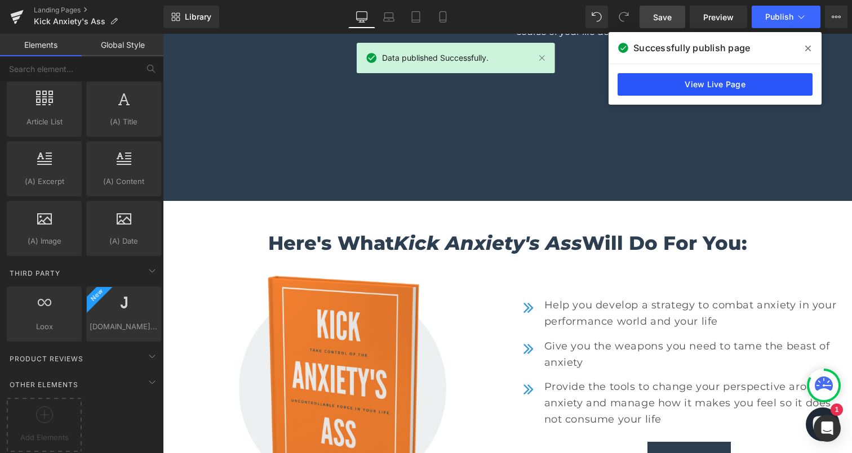
click at [731, 82] on link "View Live Page" at bounding box center [714, 84] width 195 height 23
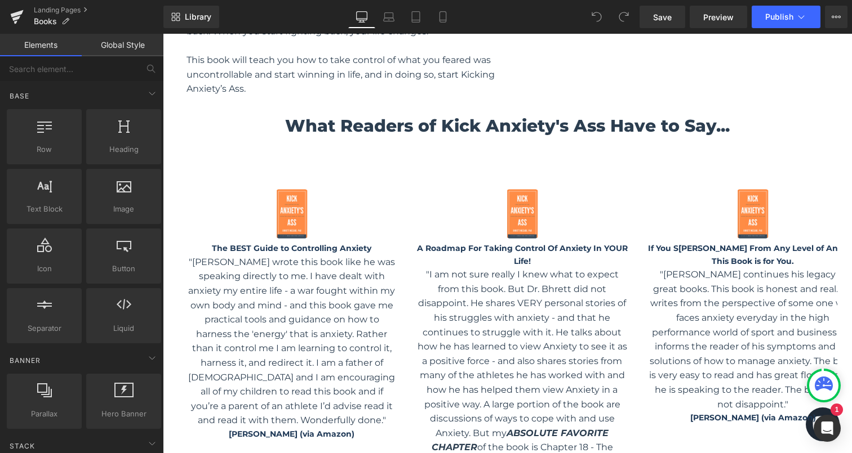
scroll to position [789, 0]
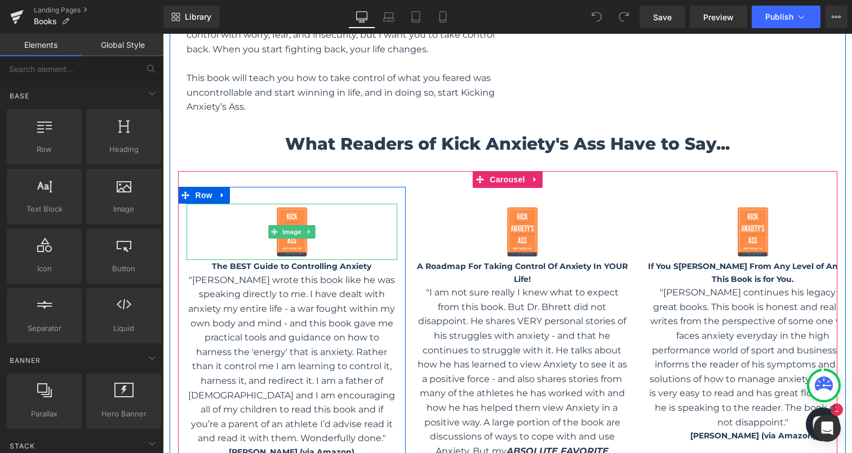
click at [389, 226] on div at bounding box center [291, 232] width 211 height 56
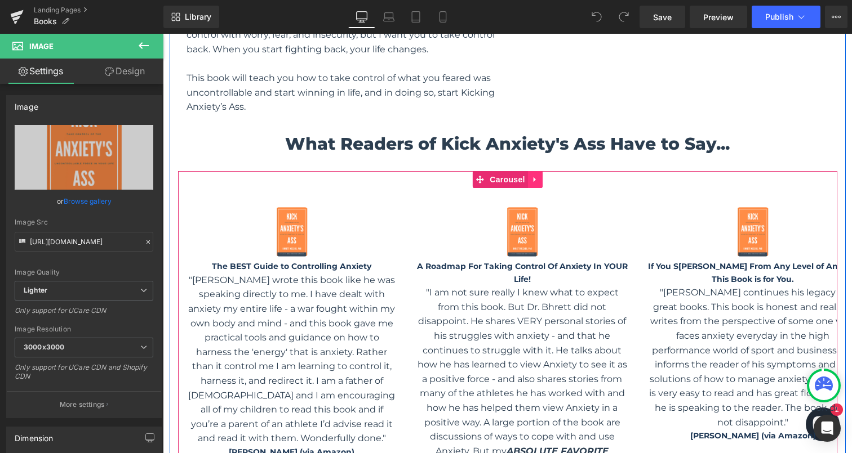
click at [533, 179] on icon at bounding box center [534, 179] width 2 height 5
click at [483, 181] on link "Carousel" at bounding box center [499, 179] width 55 height 17
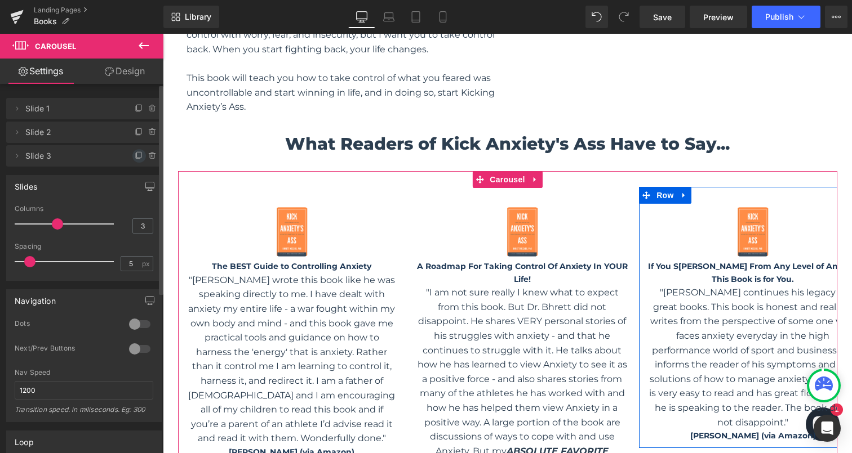
click at [136, 157] on icon at bounding box center [139, 156] width 9 height 9
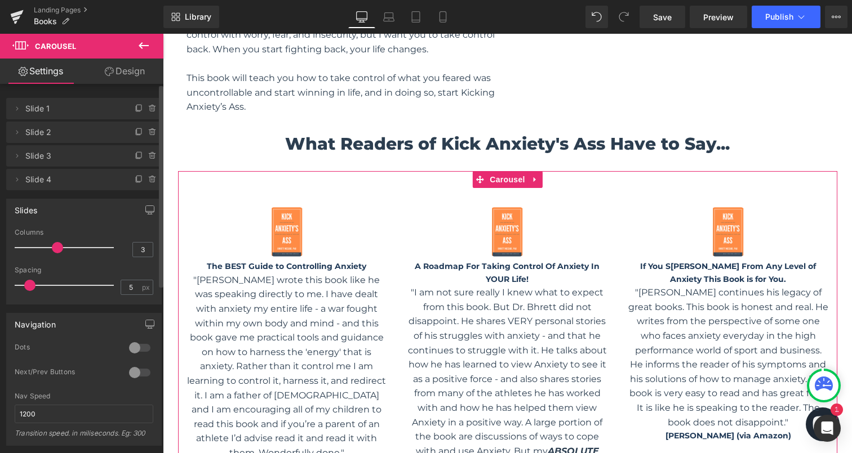
click at [93, 180] on span "Slide 4" at bounding box center [72, 179] width 95 height 21
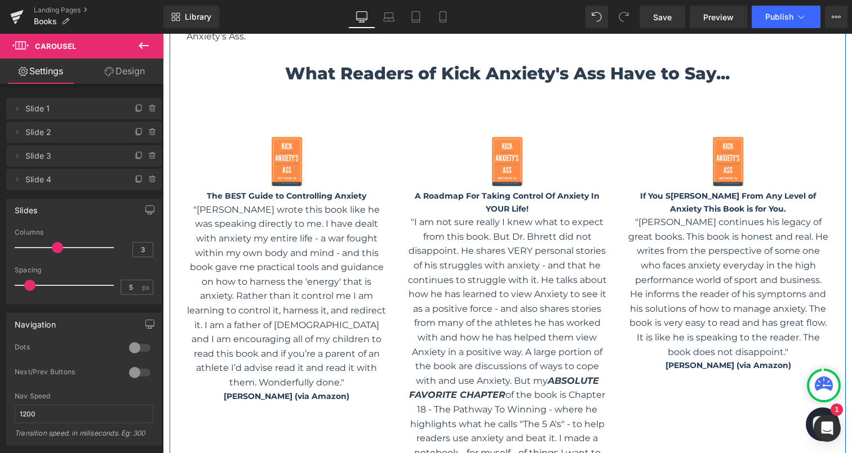
scroll to position [821, 0]
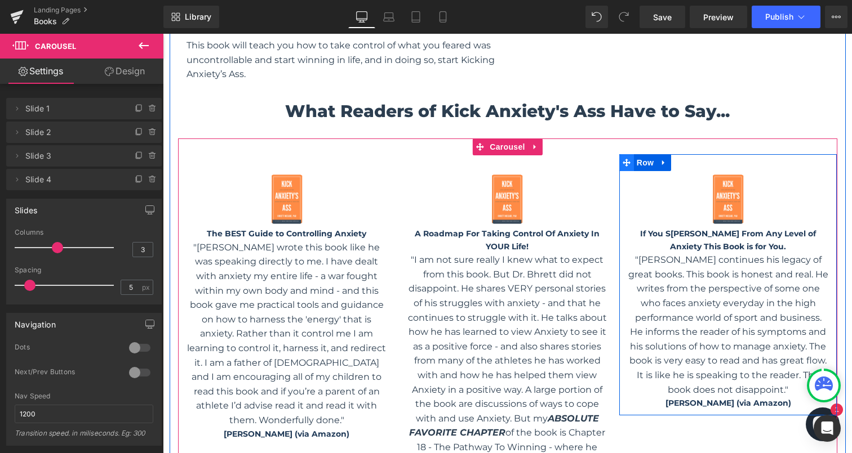
click at [626, 162] on icon at bounding box center [626, 163] width 8 height 8
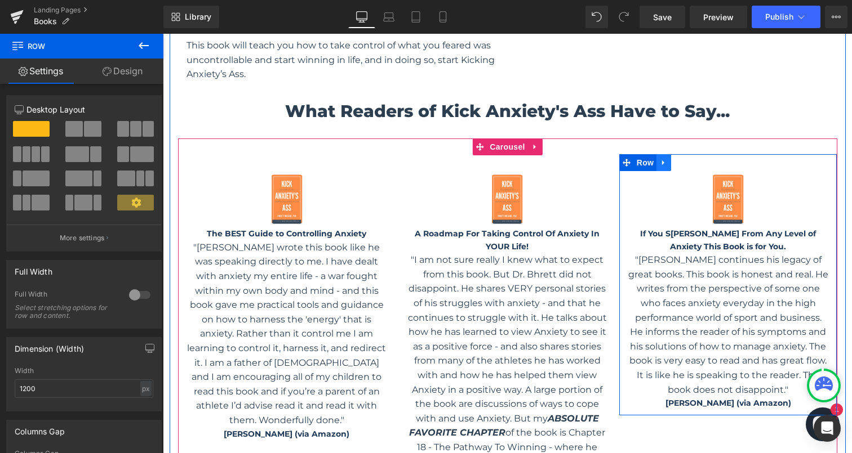
click at [664, 161] on icon at bounding box center [664, 163] width 8 height 8
click at [678, 164] on icon at bounding box center [678, 163] width 8 height 8
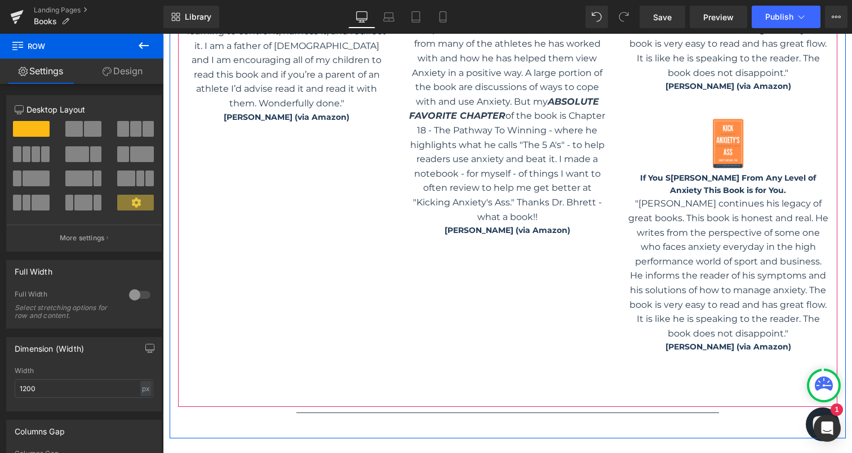
scroll to position [1158, 0]
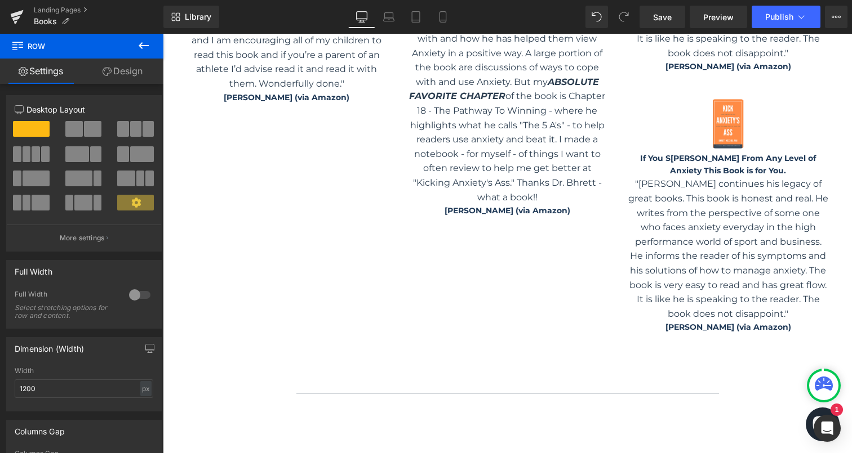
click at [144, 44] on icon at bounding box center [144, 46] width 14 height 14
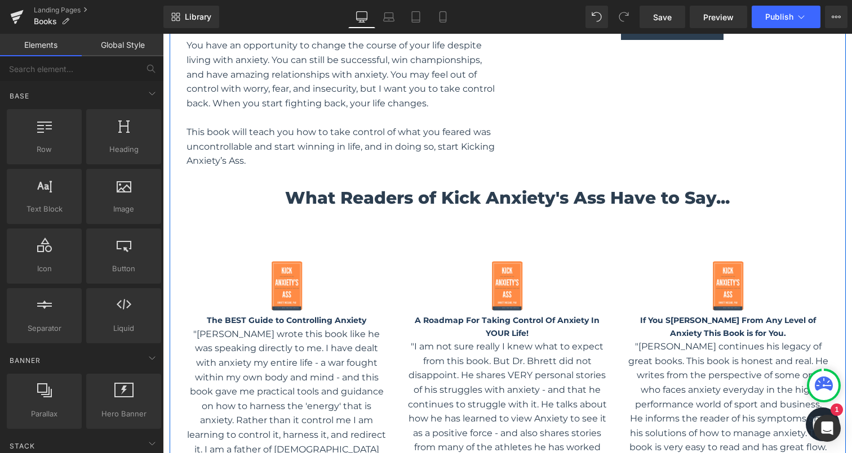
scroll to position [736, 0]
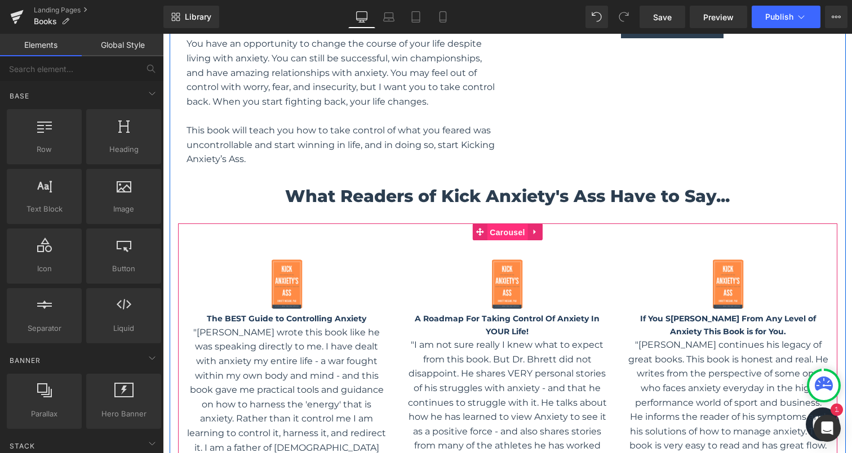
click at [515, 233] on span "Carousel" at bounding box center [507, 232] width 41 height 17
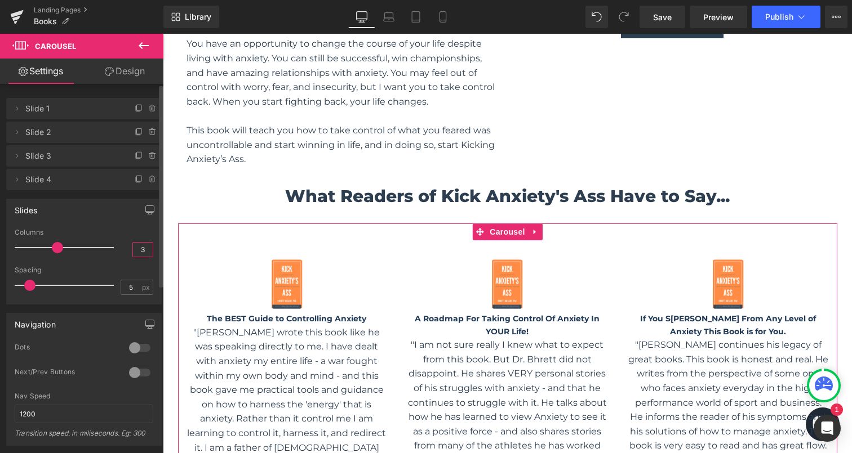
click at [137, 247] on input "3" at bounding box center [143, 250] width 20 height 14
type input "4"
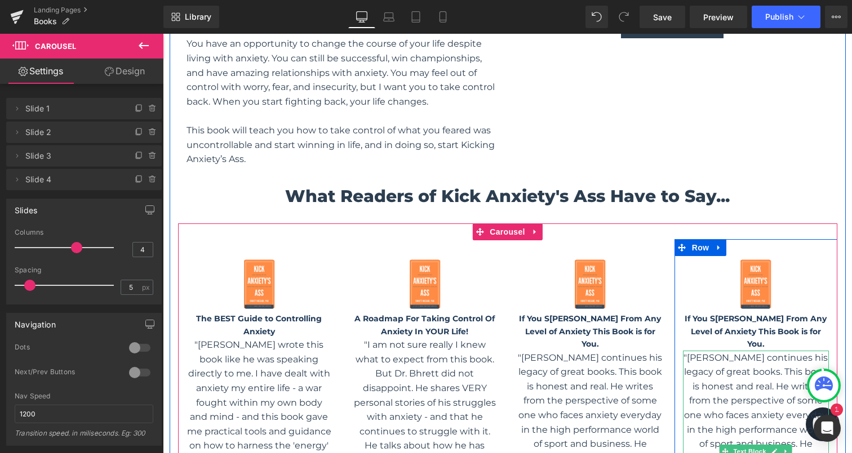
click at [748, 352] on p ""[PERSON_NAME] continues his legacy of great books. This book is honest and rea…" at bounding box center [756, 452] width 146 height 202
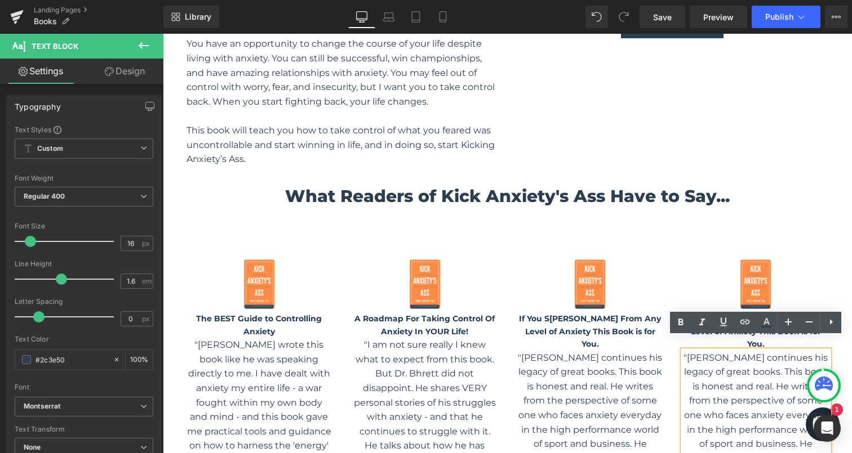
click at [702, 351] on p ""[PERSON_NAME] continues his legacy of great books. This book is honest and rea…" at bounding box center [756, 452] width 146 height 202
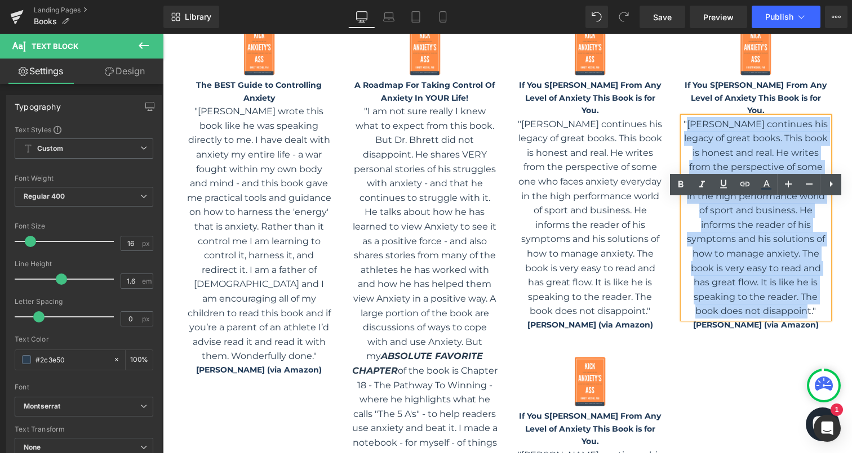
scroll to position [1020, 0]
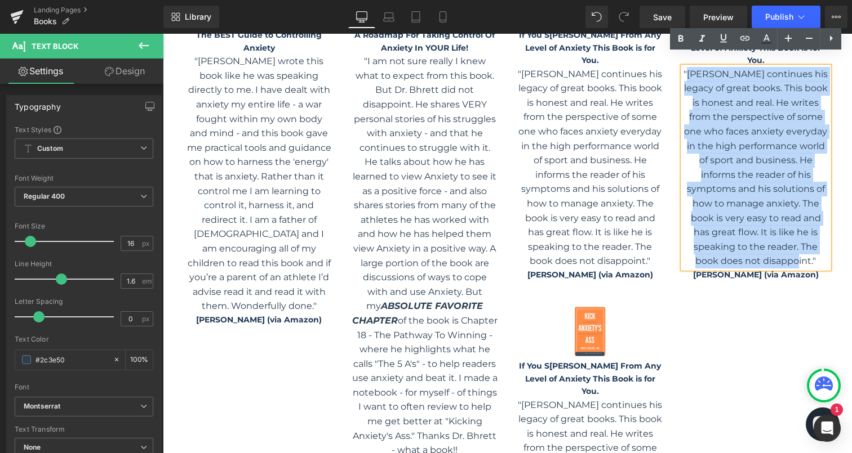
drag, startPoint x: 702, startPoint y: 345, endPoint x: 811, endPoint y: 251, distance: 144.2
click at [811, 251] on p ""[PERSON_NAME] continues his legacy of great books. This book is honest and rea…" at bounding box center [756, 168] width 146 height 202
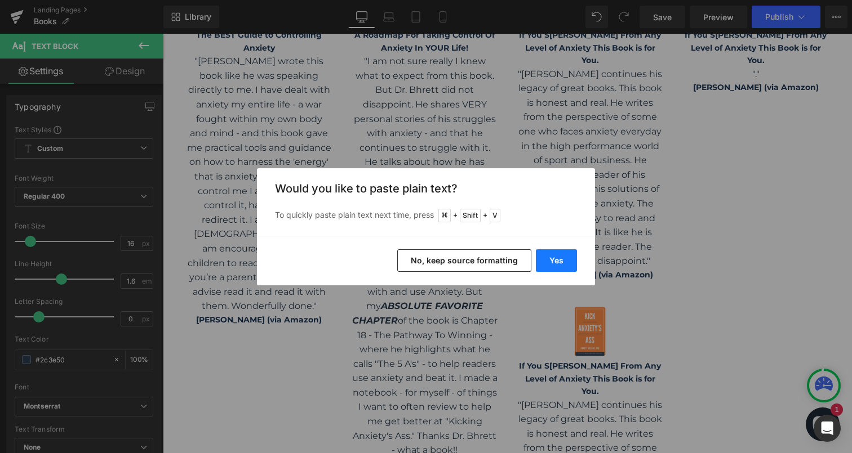
click at [554, 256] on button "Yes" at bounding box center [556, 261] width 41 height 23
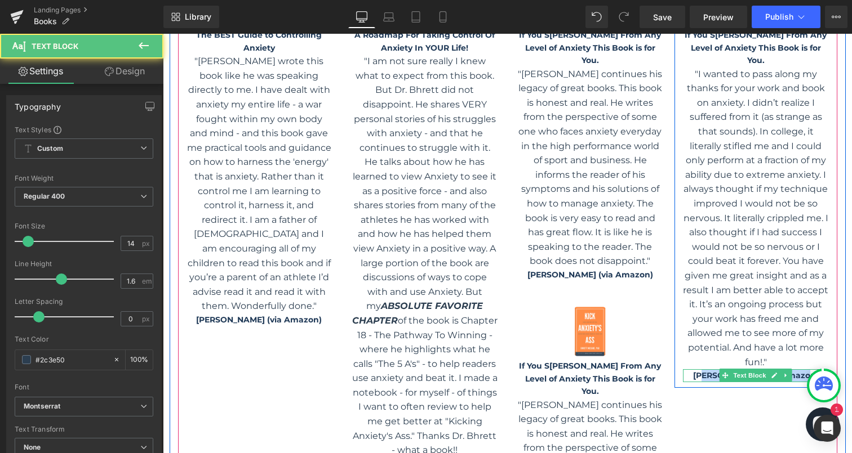
drag, startPoint x: 811, startPoint y: 363, endPoint x: 706, endPoint y: 361, distance: 104.8
click at [707, 371] on b "[PERSON_NAME] (via Amazon)" at bounding box center [756, 376] width 126 height 10
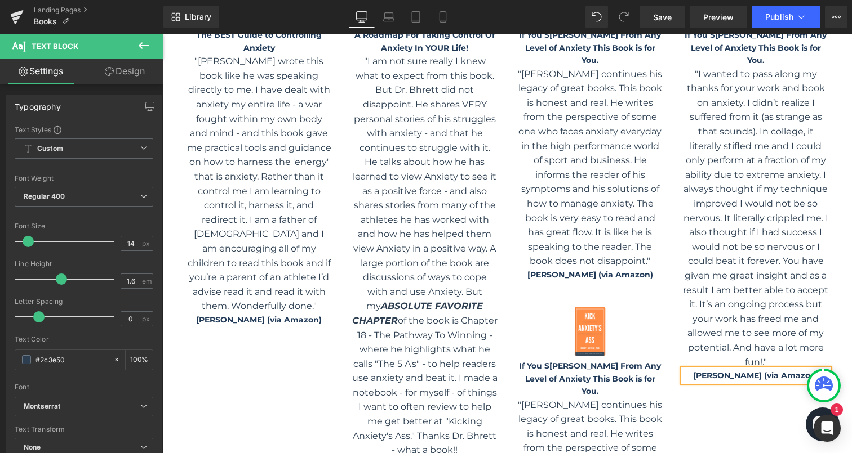
click at [717, 371] on b "[PERSON_NAME] (via Amazon)" at bounding box center [756, 376] width 126 height 10
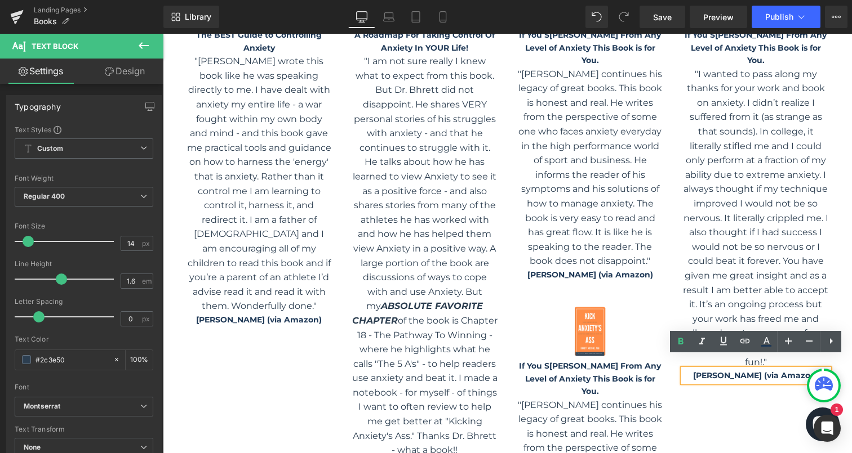
click at [816, 370] on p "[PERSON_NAME] (via Amazon)" at bounding box center [756, 376] width 146 height 12
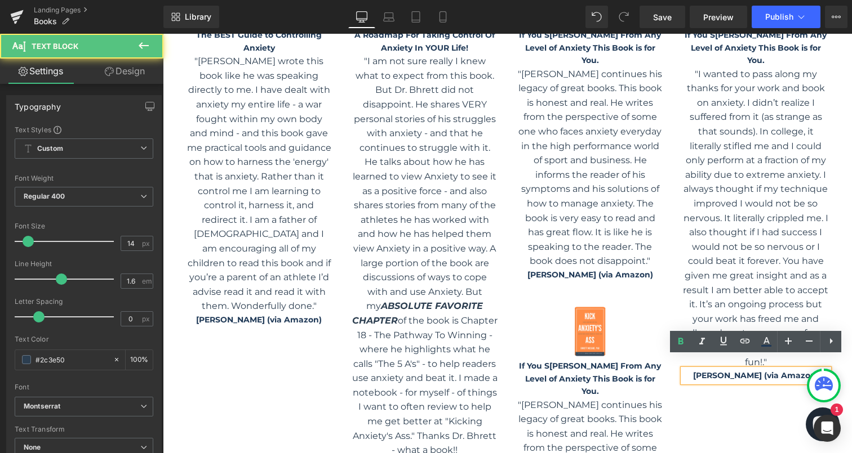
click at [816, 370] on p "[PERSON_NAME] (via Amazon)" at bounding box center [756, 376] width 146 height 12
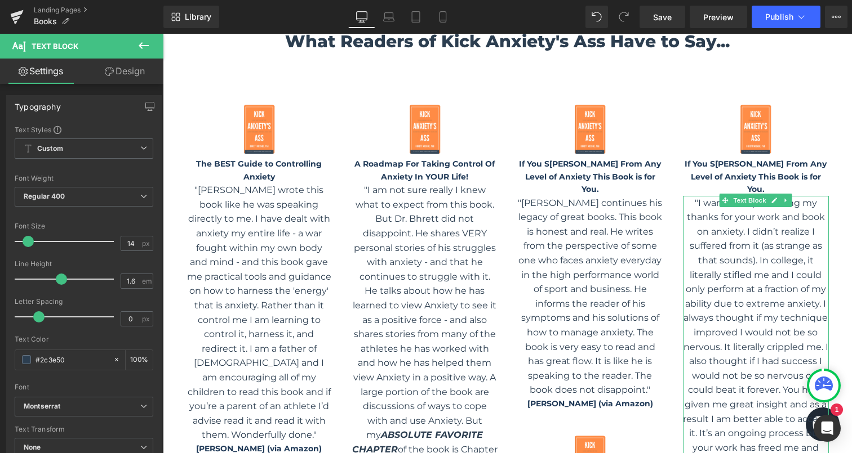
scroll to position [890, 0]
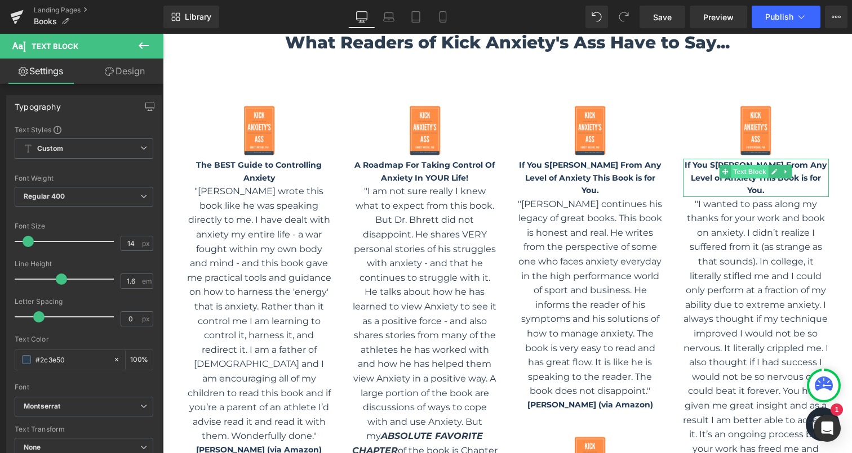
click at [732, 177] on span "Text Block" at bounding box center [749, 172] width 37 height 14
click at [772, 172] on icon at bounding box center [774, 172] width 6 height 6
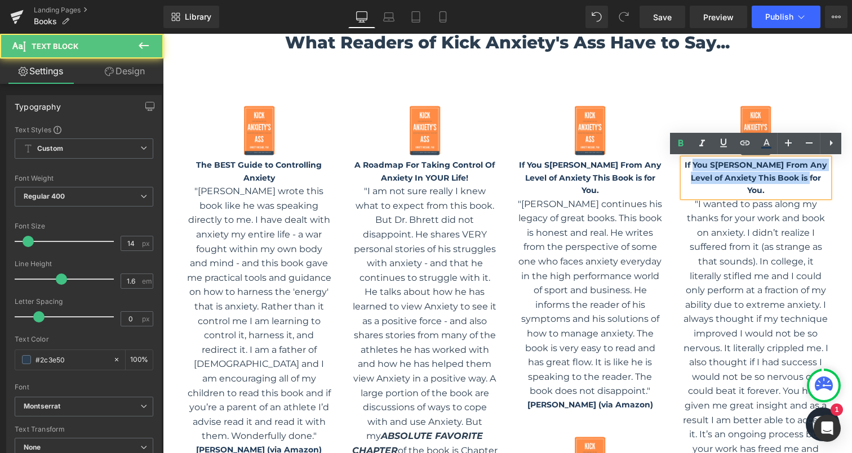
drag, startPoint x: 815, startPoint y: 179, endPoint x: 699, endPoint y: 164, distance: 117.5
click at [699, 164] on p "If You S [PERSON_NAME] From Any Level of Anxiety This Book is for You." at bounding box center [756, 178] width 146 height 38
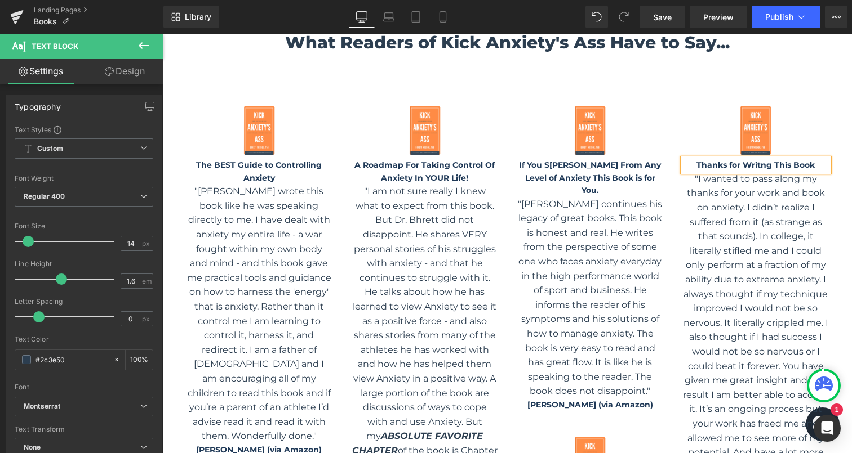
click at [762, 164] on b "Thanks for Writng This Book" at bounding box center [755, 165] width 118 height 10
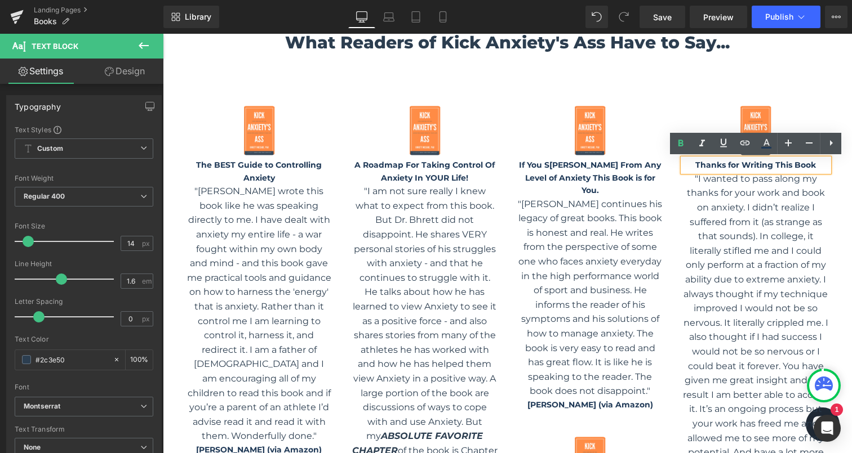
click at [819, 162] on p "Thanks for Writing This Book" at bounding box center [756, 165] width 146 height 12
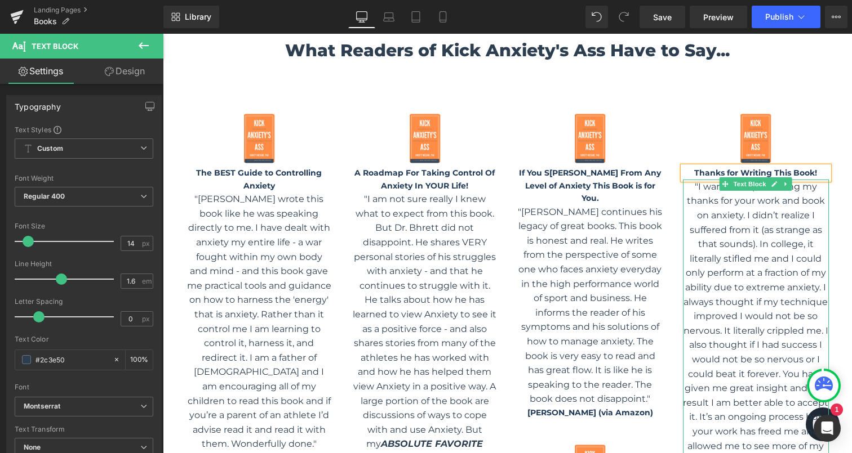
scroll to position [870, 0]
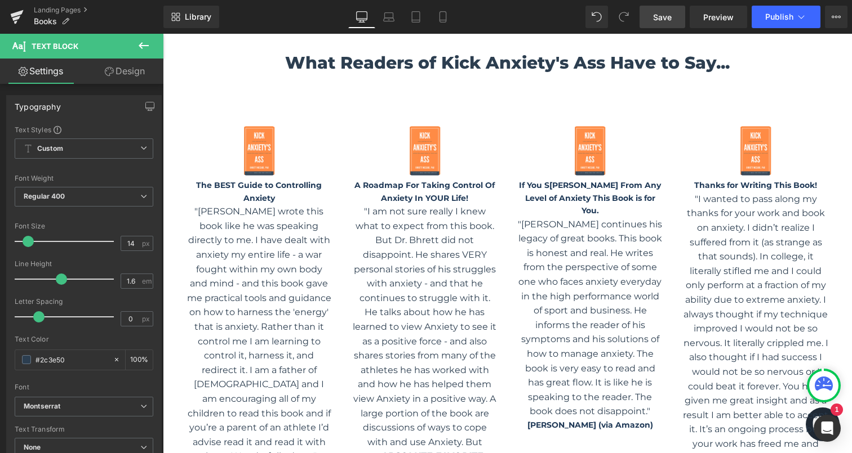
click at [665, 18] on span "Save" at bounding box center [662, 17] width 19 height 12
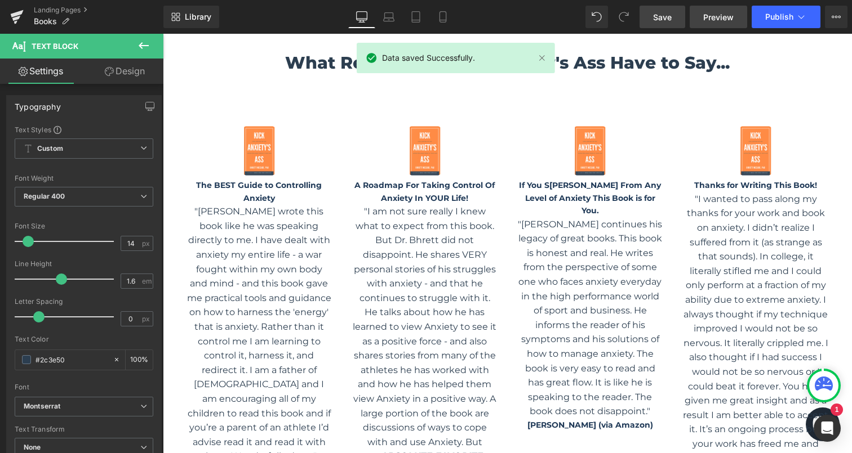
click at [715, 17] on span "Preview" at bounding box center [718, 17] width 30 height 12
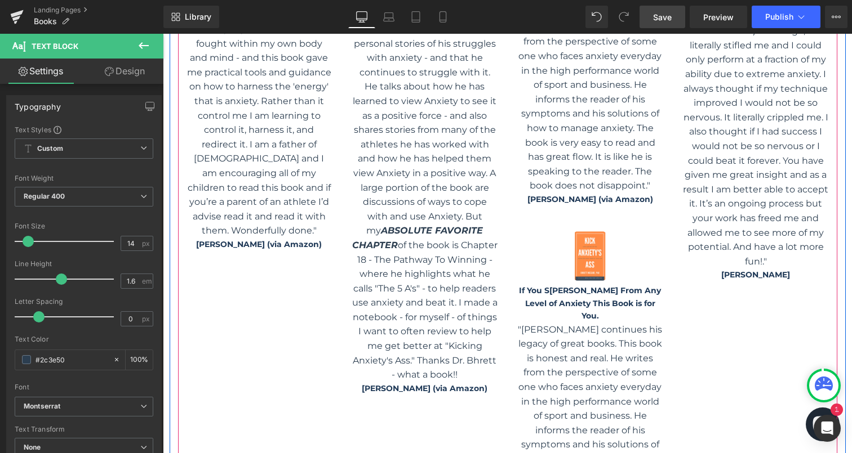
scroll to position [1185, 0]
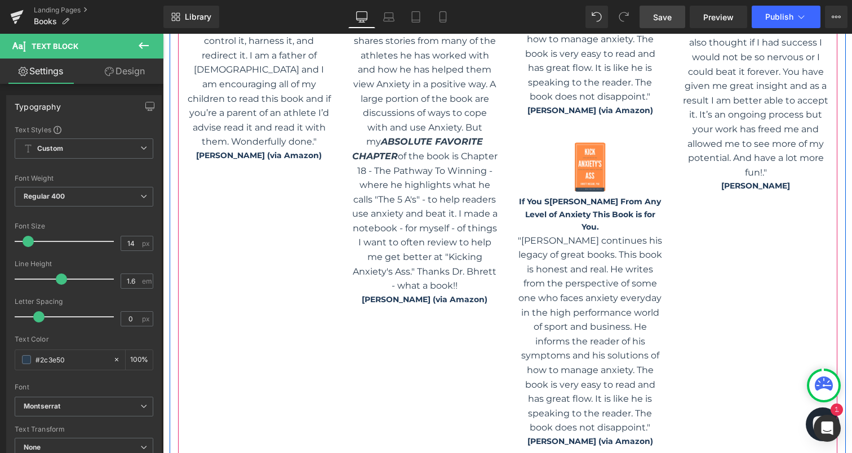
click at [163, 34] on div at bounding box center [163, 34] width 0 height 0
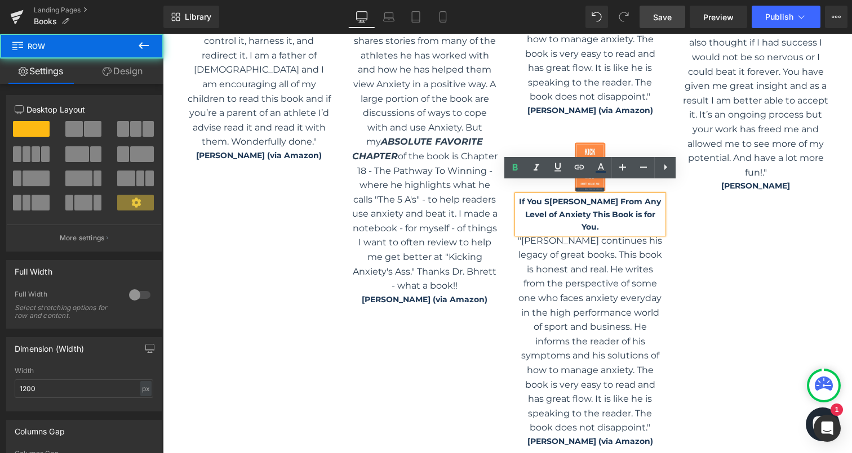
click at [615, 122] on div "Image If You S uffer From Any Level of Anxiety This Book is for You. Text Block…" at bounding box center [590, 287] width 163 height 331
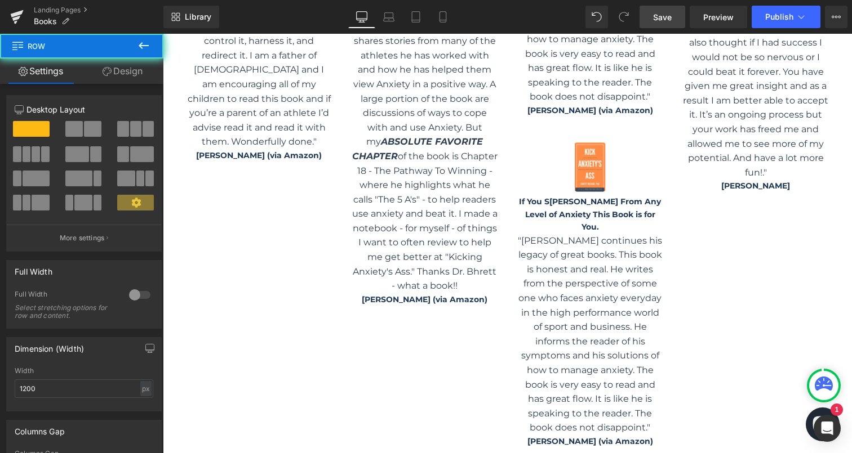
click at [554, 123] on div "Image If You S uffer From Any Level of Anxiety This Book is for You. Text Block…" at bounding box center [590, 287] width 163 height 331
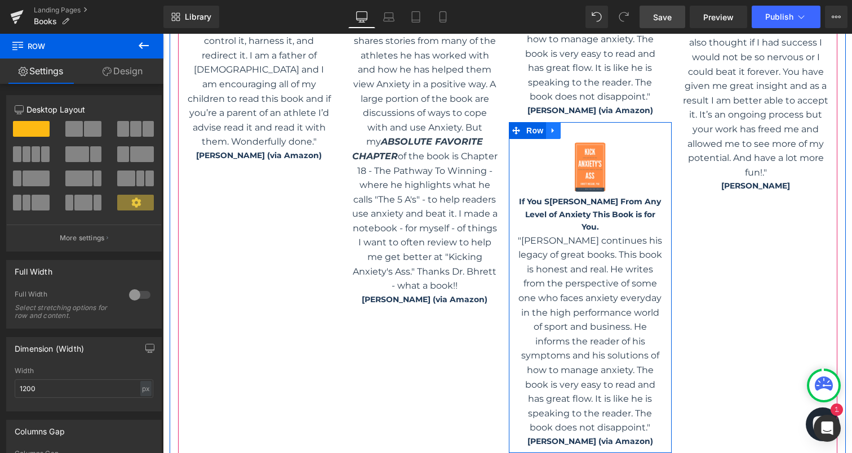
click at [553, 128] on icon at bounding box center [553, 130] width 2 height 5
click at [584, 127] on icon at bounding box center [583, 131] width 8 height 8
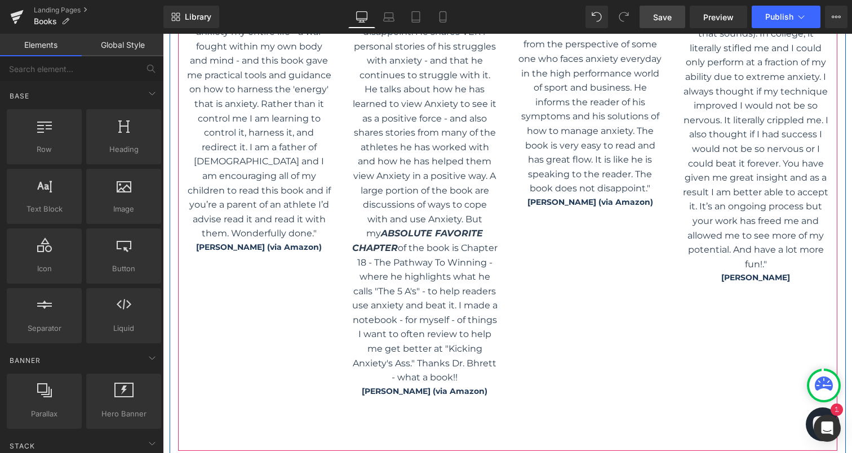
scroll to position [1067, 0]
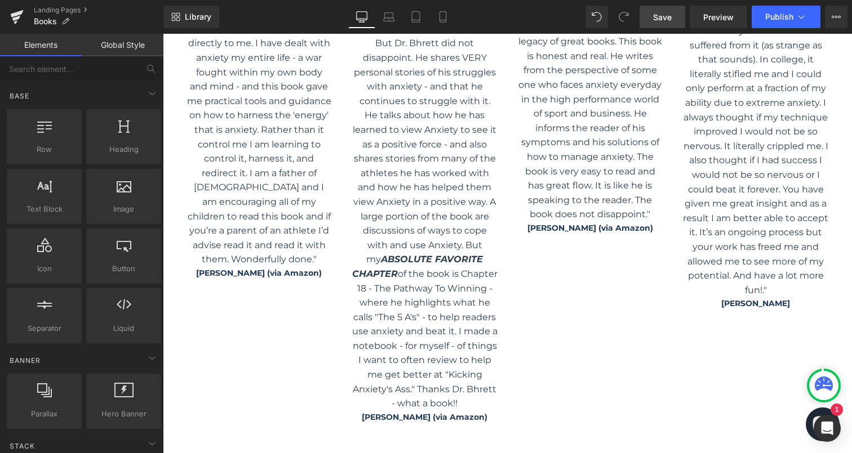
click at [664, 26] on link "Save" at bounding box center [662, 17] width 46 height 23
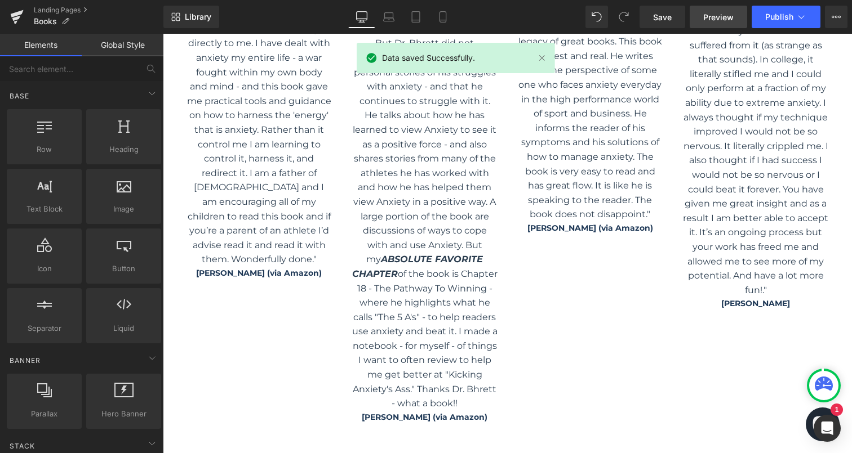
click at [711, 18] on span "Preview" at bounding box center [718, 17] width 30 height 12
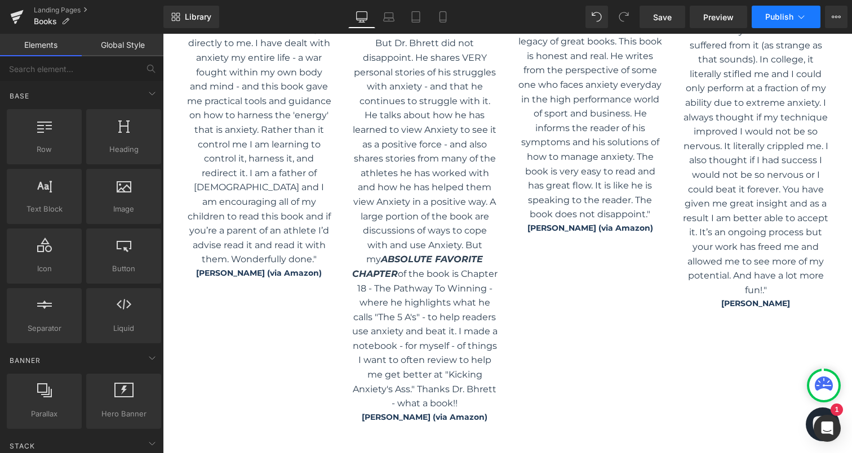
click at [776, 20] on span "Publish" at bounding box center [779, 16] width 28 height 9
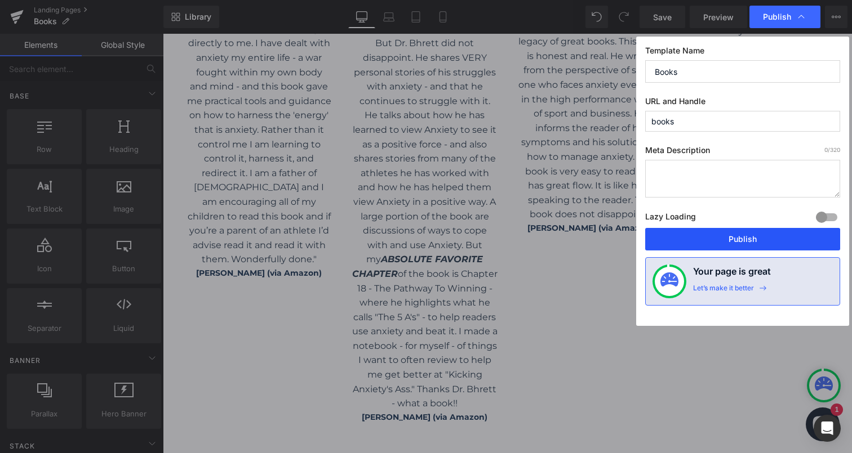
click at [706, 244] on button "Publish" at bounding box center [742, 239] width 195 height 23
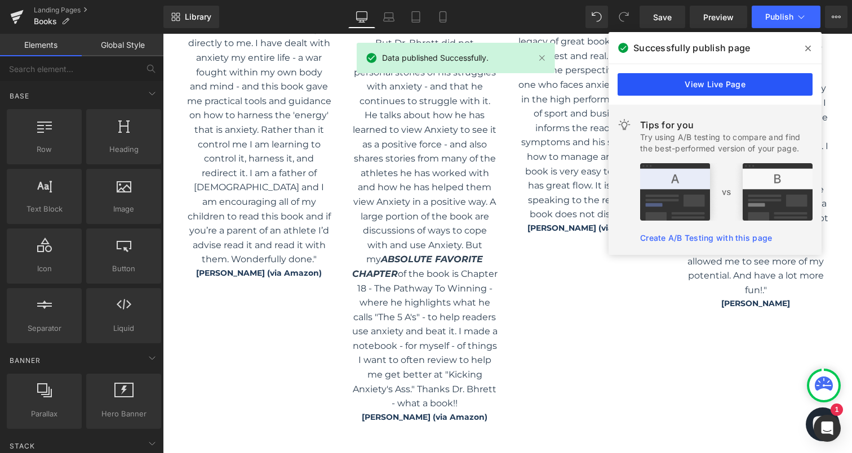
click at [705, 83] on link "View Live Page" at bounding box center [714, 84] width 195 height 23
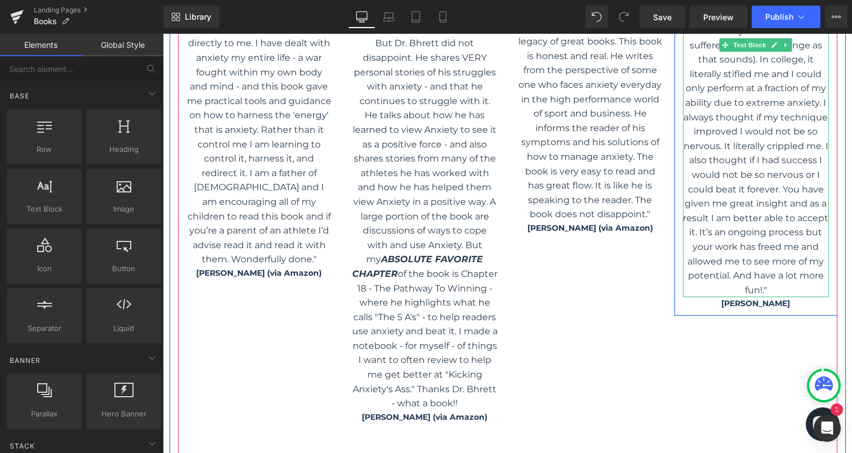
click at [764, 290] on p ""I wanted to pass along my thanks for your work and book on anxiety. I didn’t r…" at bounding box center [756, 146] width 146 height 303
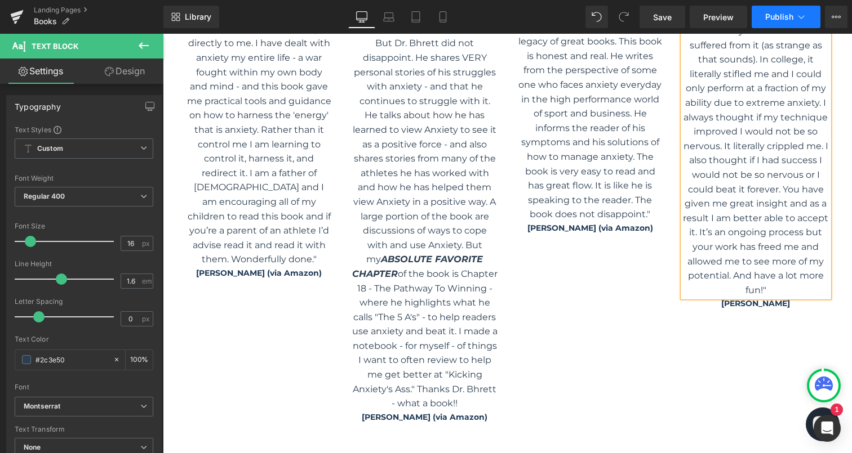
click at [790, 18] on span "Publish" at bounding box center [779, 16] width 28 height 9
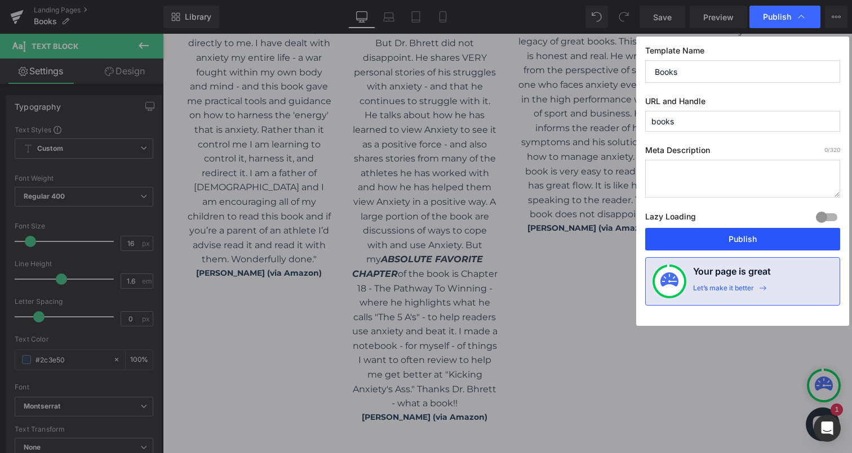
click at [730, 236] on button "Publish" at bounding box center [742, 239] width 195 height 23
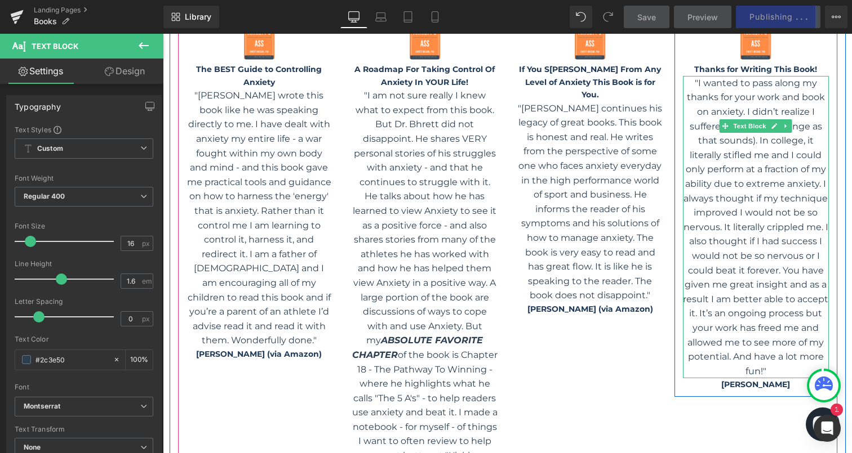
scroll to position [975, 0]
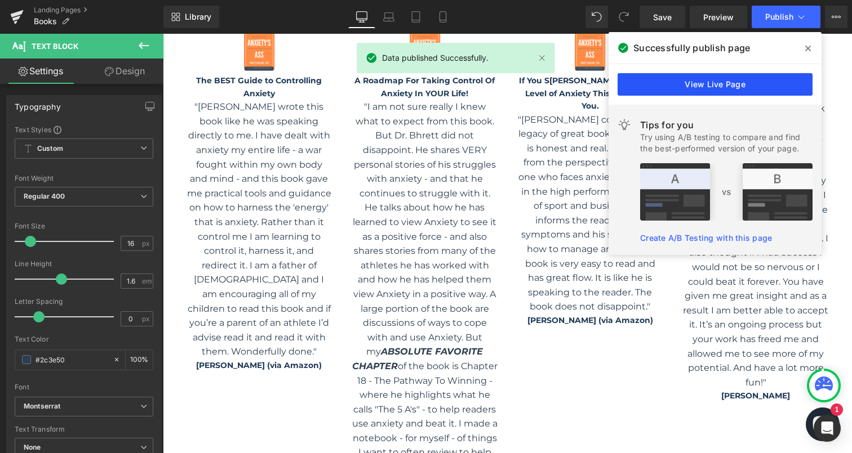
click at [730, 85] on link "View Live Page" at bounding box center [714, 84] width 195 height 23
